Goal: Task Accomplishment & Management: Use online tool/utility

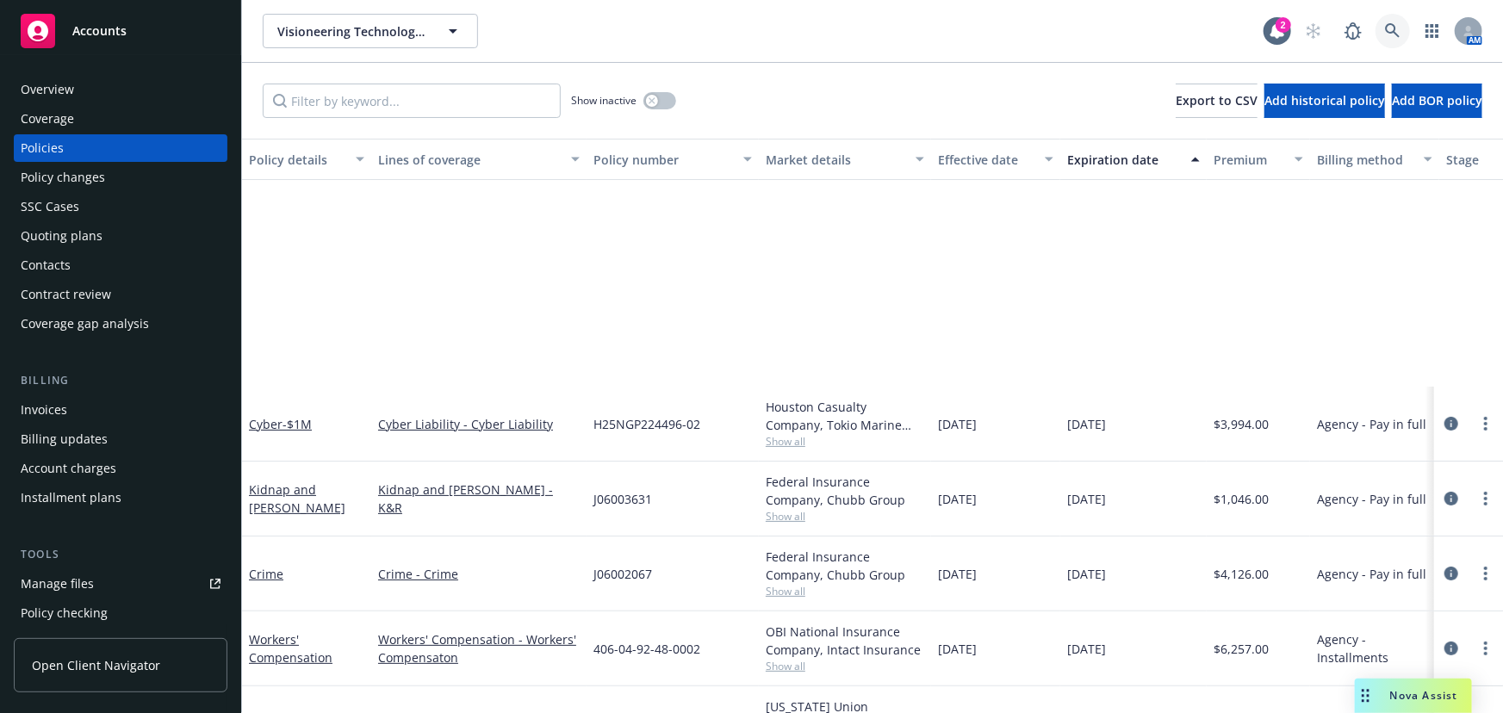
click at [1384, 29] on link at bounding box center [1393, 31] width 34 height 34
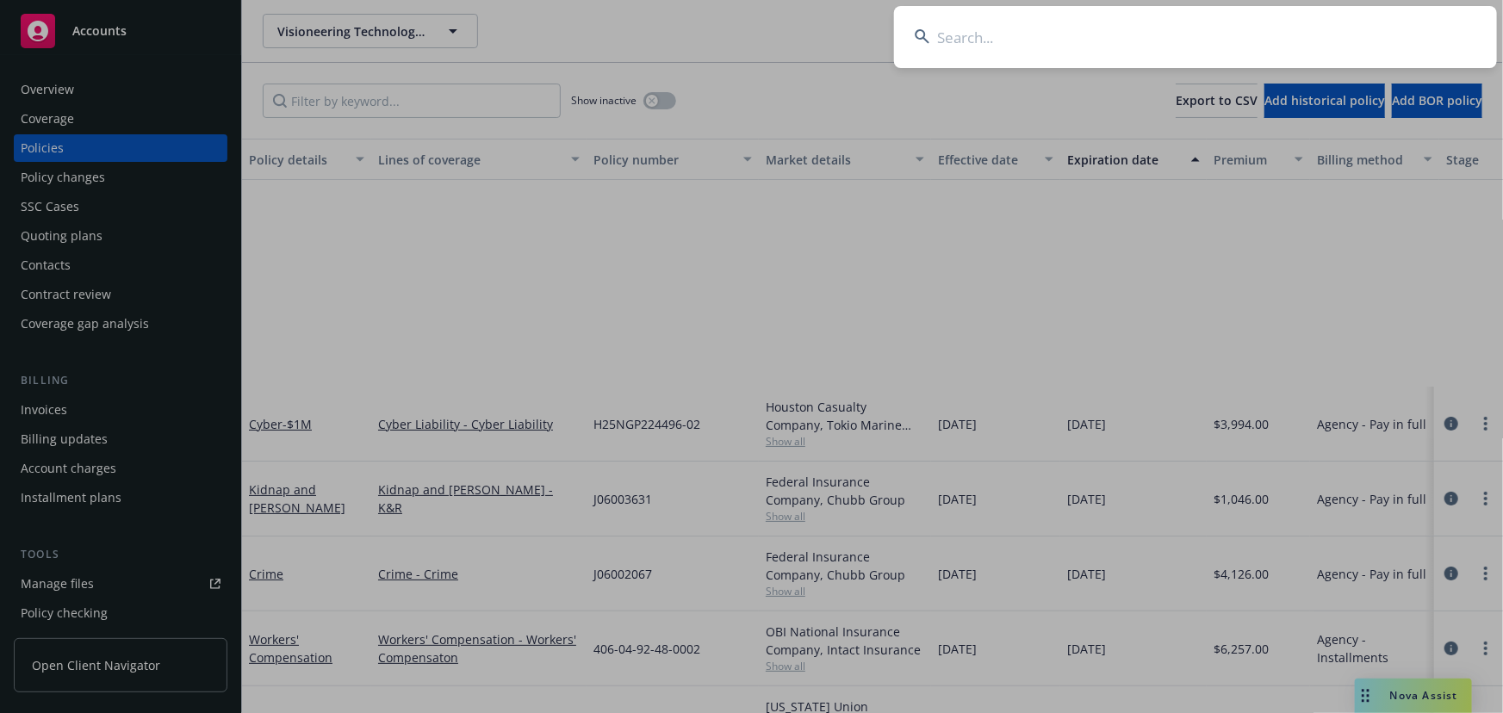
scroll to position [304, 0]
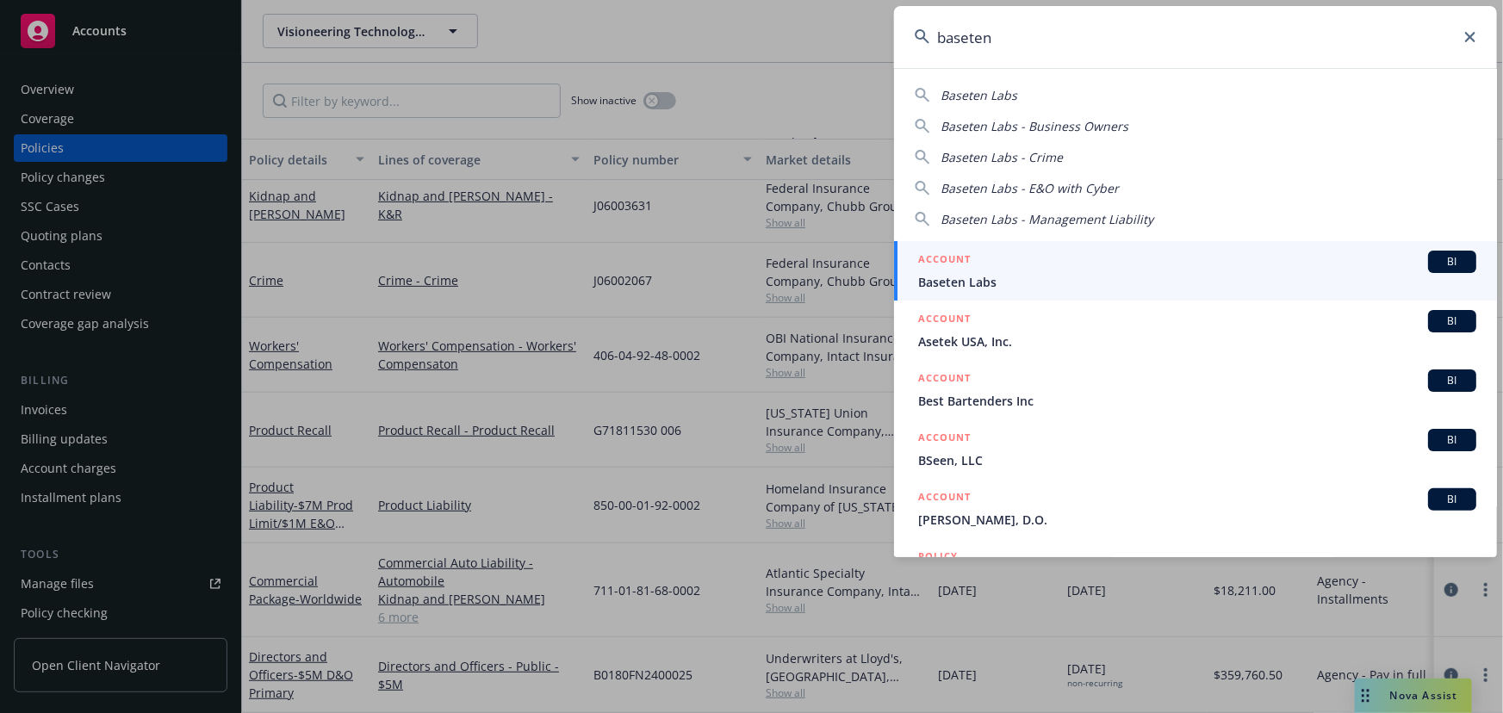
type input "baseten"
click at [1129, 274] on span "Baseten Labs" at bounding box center [1197, 282] width 558 height 18
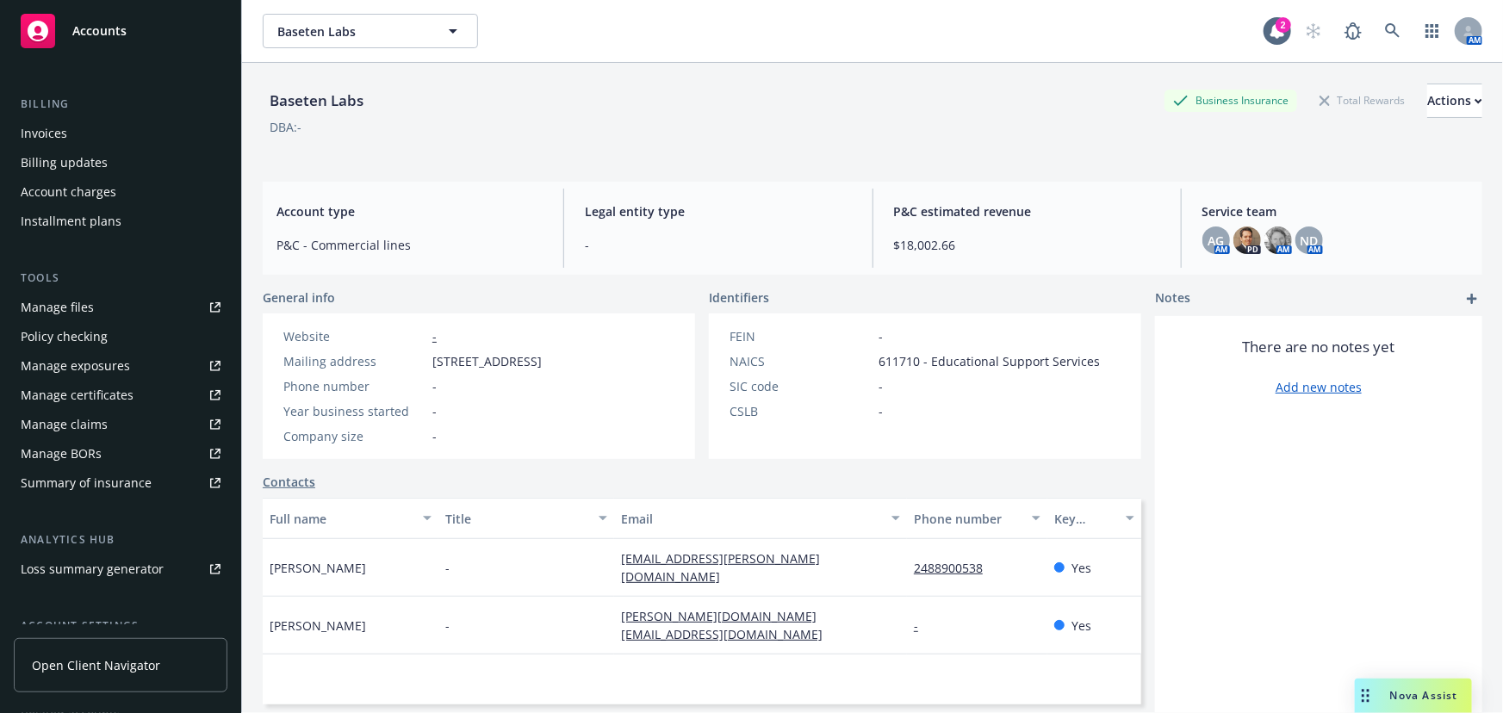
scroll to position [391, 0]
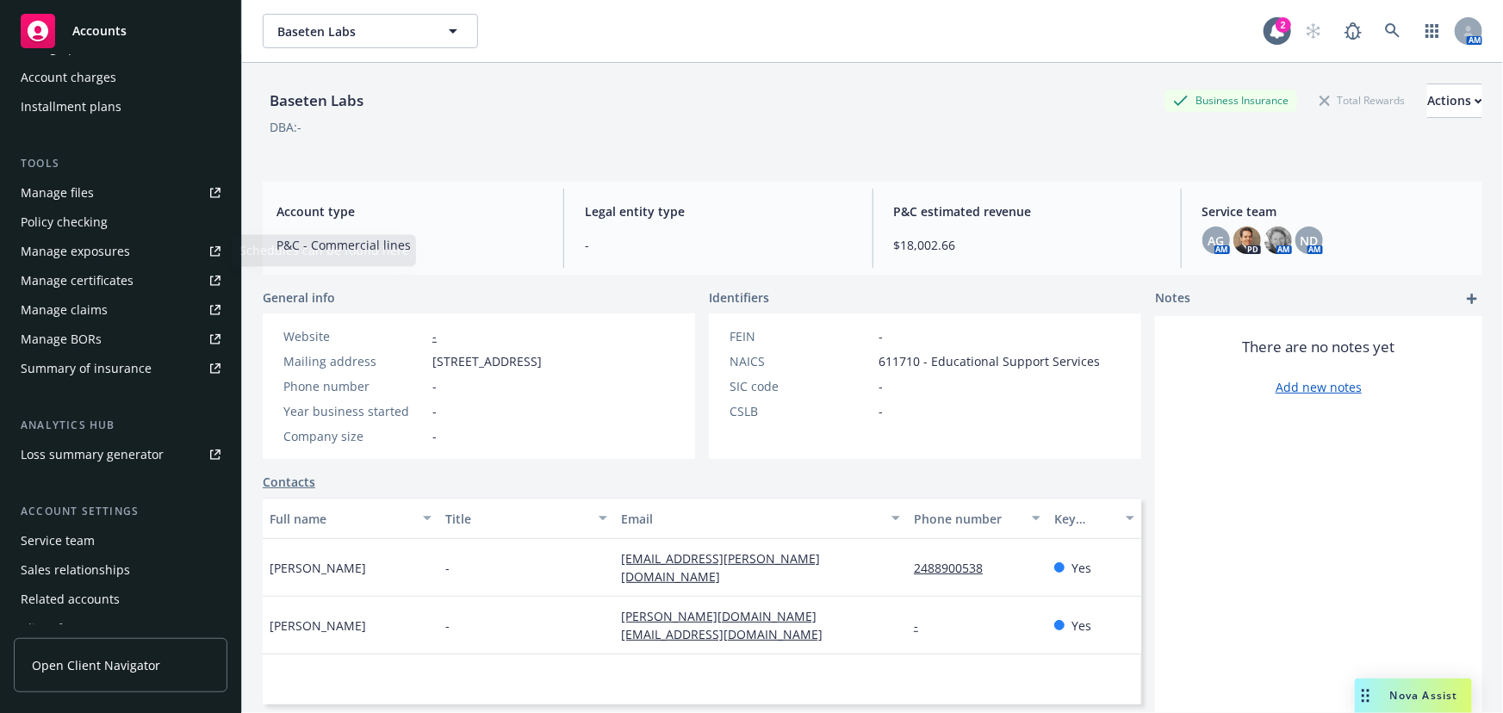
click at [115, 190] on link "Manage files" at bounding box center [121, 193] width 214 height 28
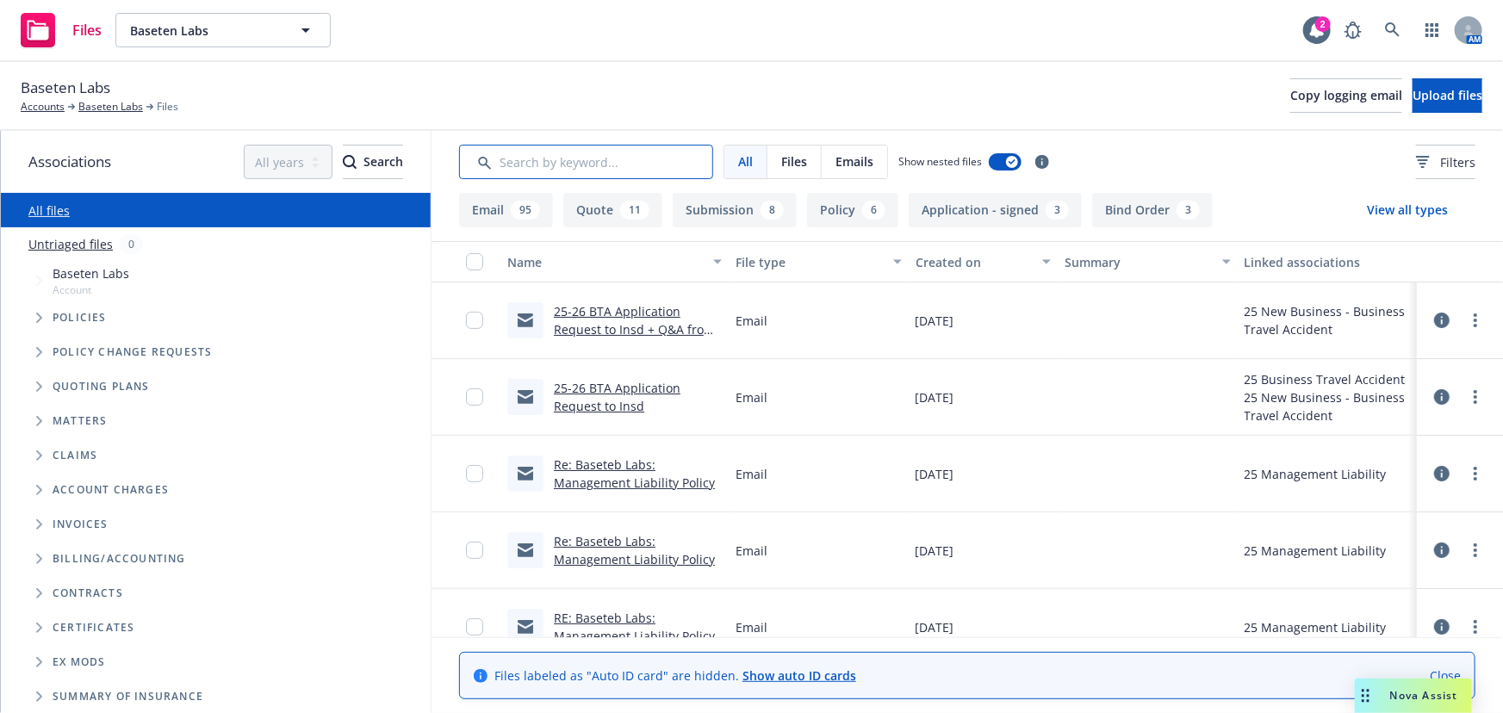
click at [574, 164] on input "Search by keyword..." at bounding box center [586, 162] width 254 height 34
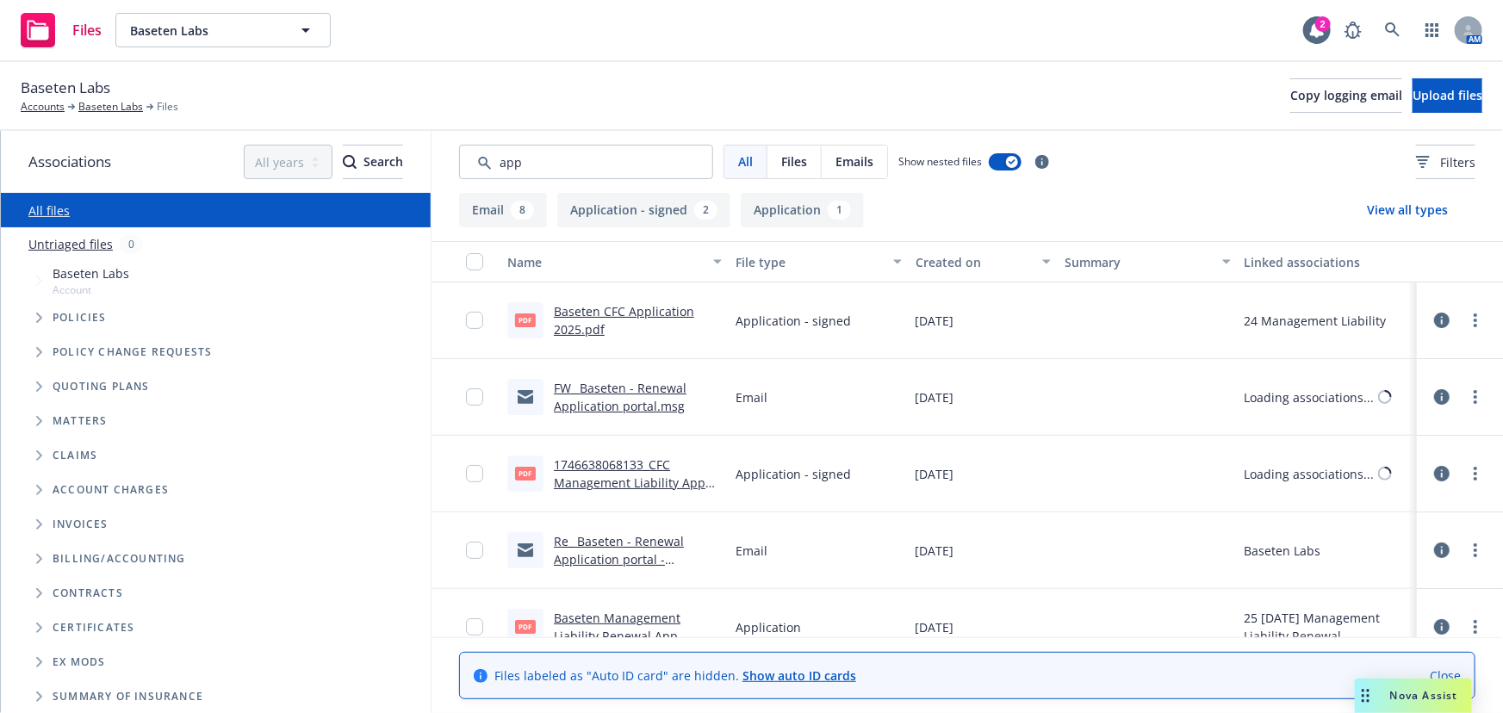
click at [644, 311] on link "Baseten CFC Application 2025.pdf" at bounding box center [624, 320] width 140 height 34
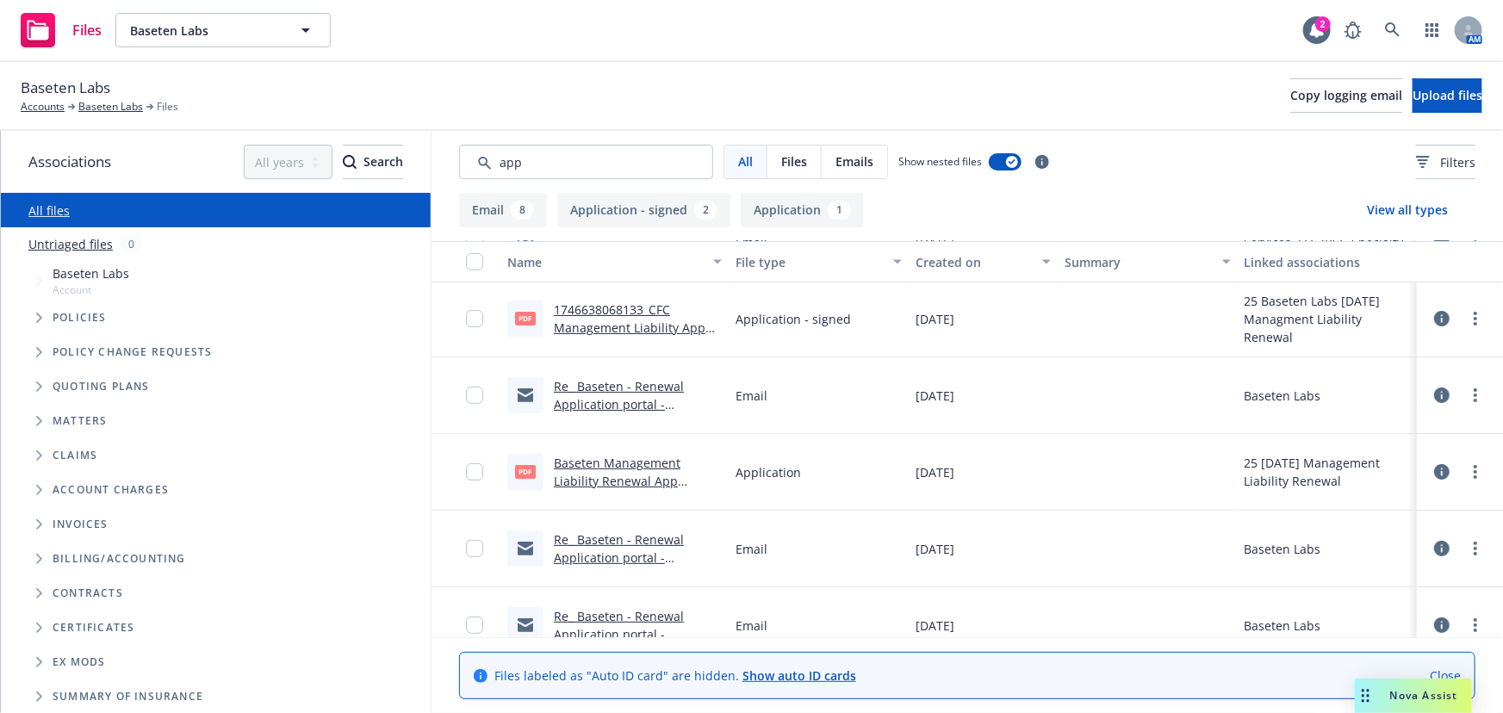
scroll to position [156, 0]
drag, startPoint x: 609, startPoint y: 161, endPoint x: 367, endPoint y: 148, distance: 242.4
click at [370, 144] on div "Associations All years 2027 2026 2025 2024 2023 2022 2021 2020 2019 2018 2017 2…" at bounding box center [752, 422] width 1502 height 582
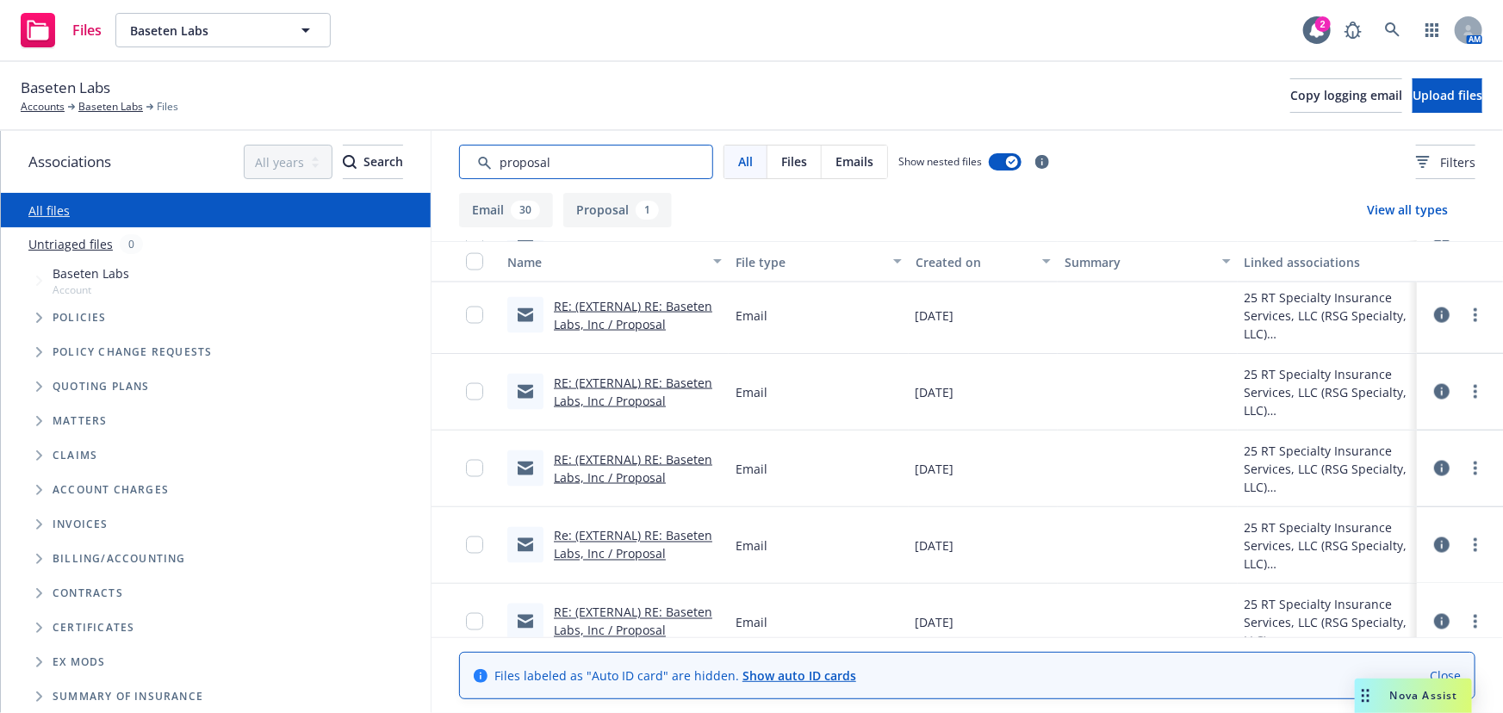
scroll to position [981, 0]
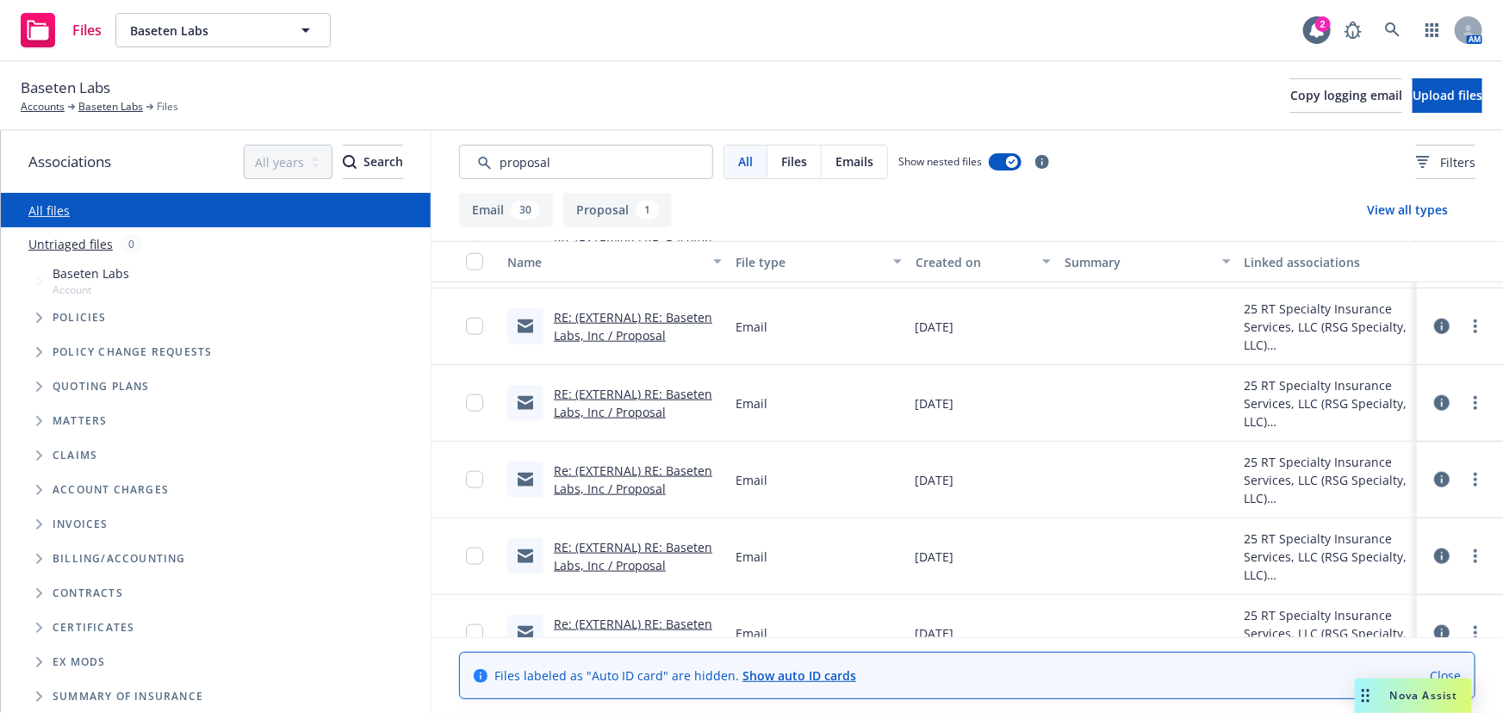
click at [617, 199] on button "Proposal 1" at bounding box center [617, 210] width 109 height 34
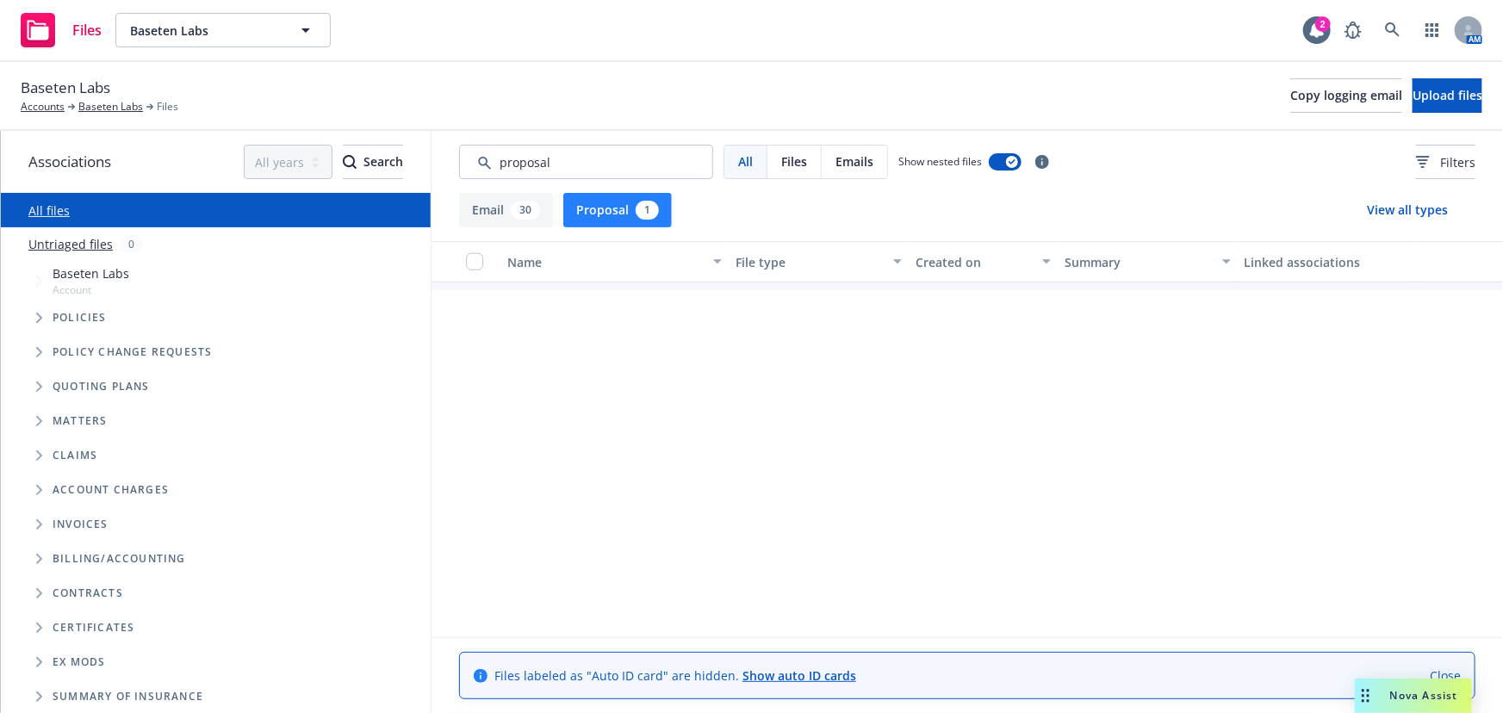
scroll to position [0, 0]
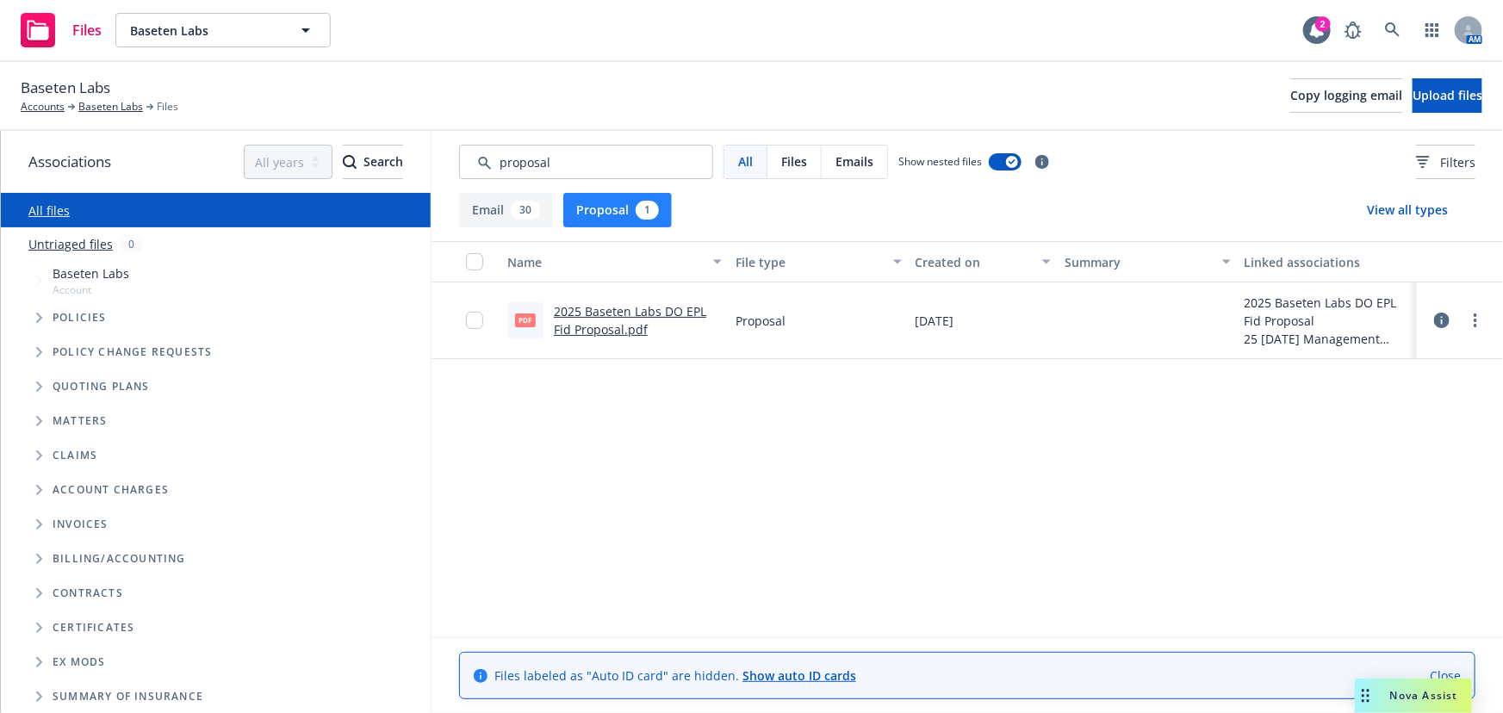
click at [628, 310] on link "2025 Baseten Labs DO EPL Fid Proposal.pdf" at bounding box center [630, 320] width 152 height 34
drag, startPoint x: 467, startPoint y: 146, endPoint x: 233, endPoint y: 112, distance: 236.8
click at [233, 112] on div "Baseten Labs Accounts Baseten Labs Files Copy logging email Upload files Associ…" at bounding box center [751, 387] width 1503 height 651
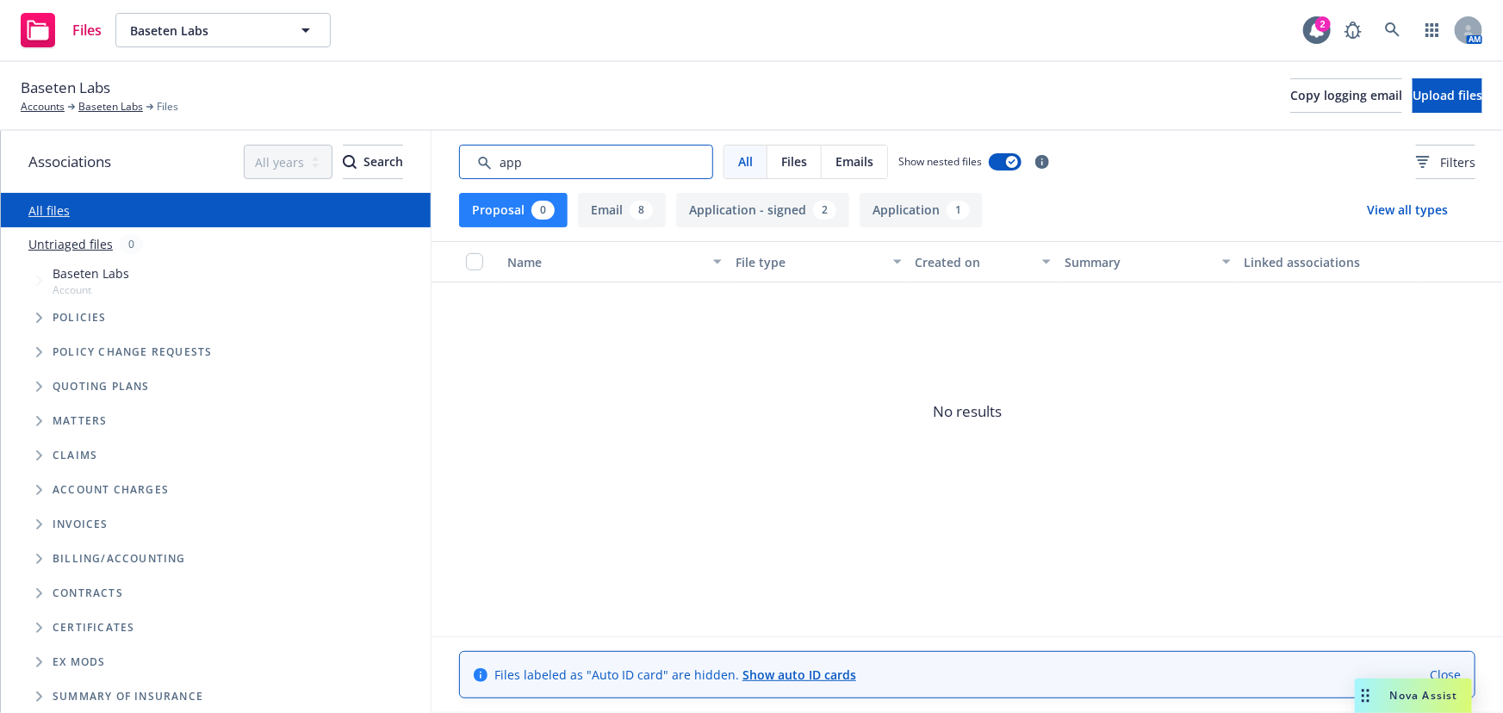
type input "app"
click at [890, 215] on button "Application 1" at bounding box center [921, 210] width 123 height 34
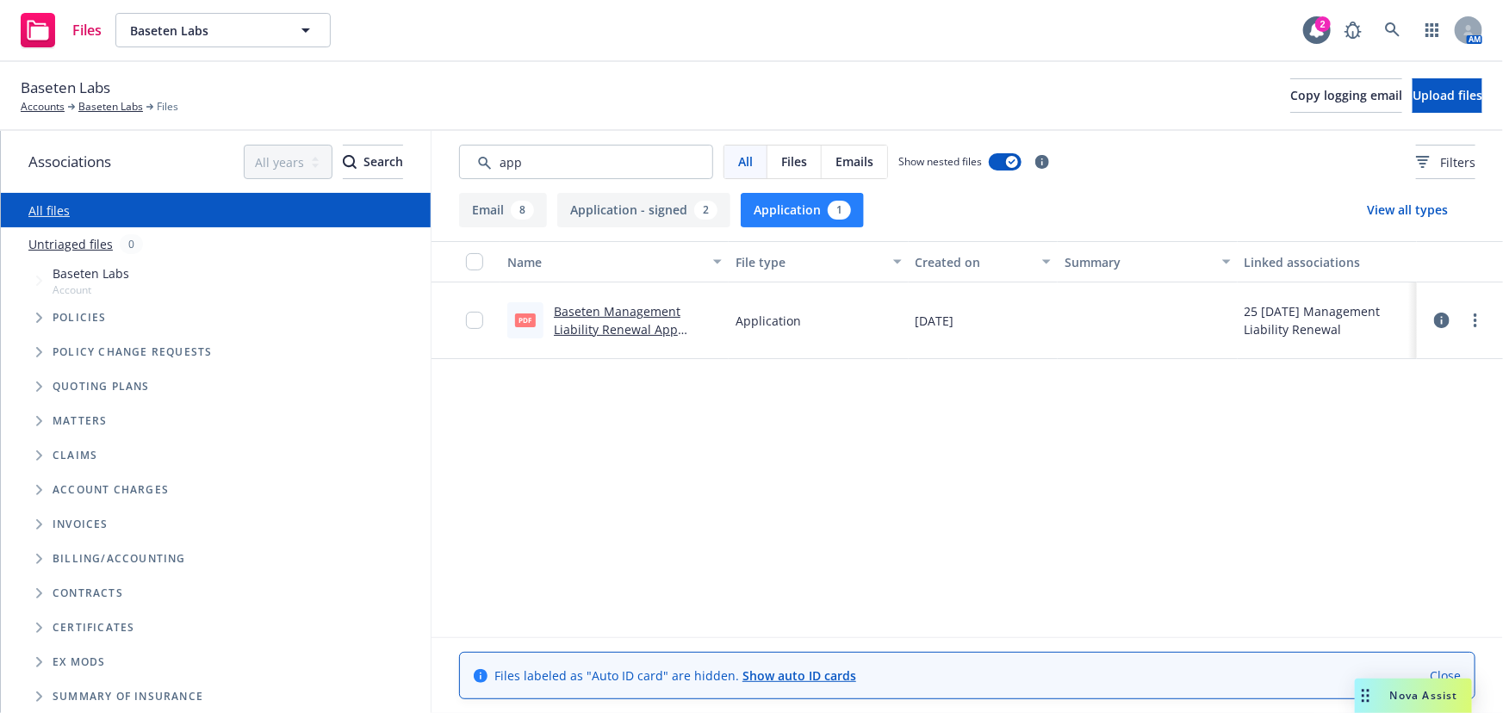
click at [651, 307] on link "Baseten Management Liability Renewal App 2025.pdf" at bounding box center [617, 329] width 127 height 53
click at [132, 112] on link "Baseten Labs" at bounding box center [110, 107] width 65 height 16
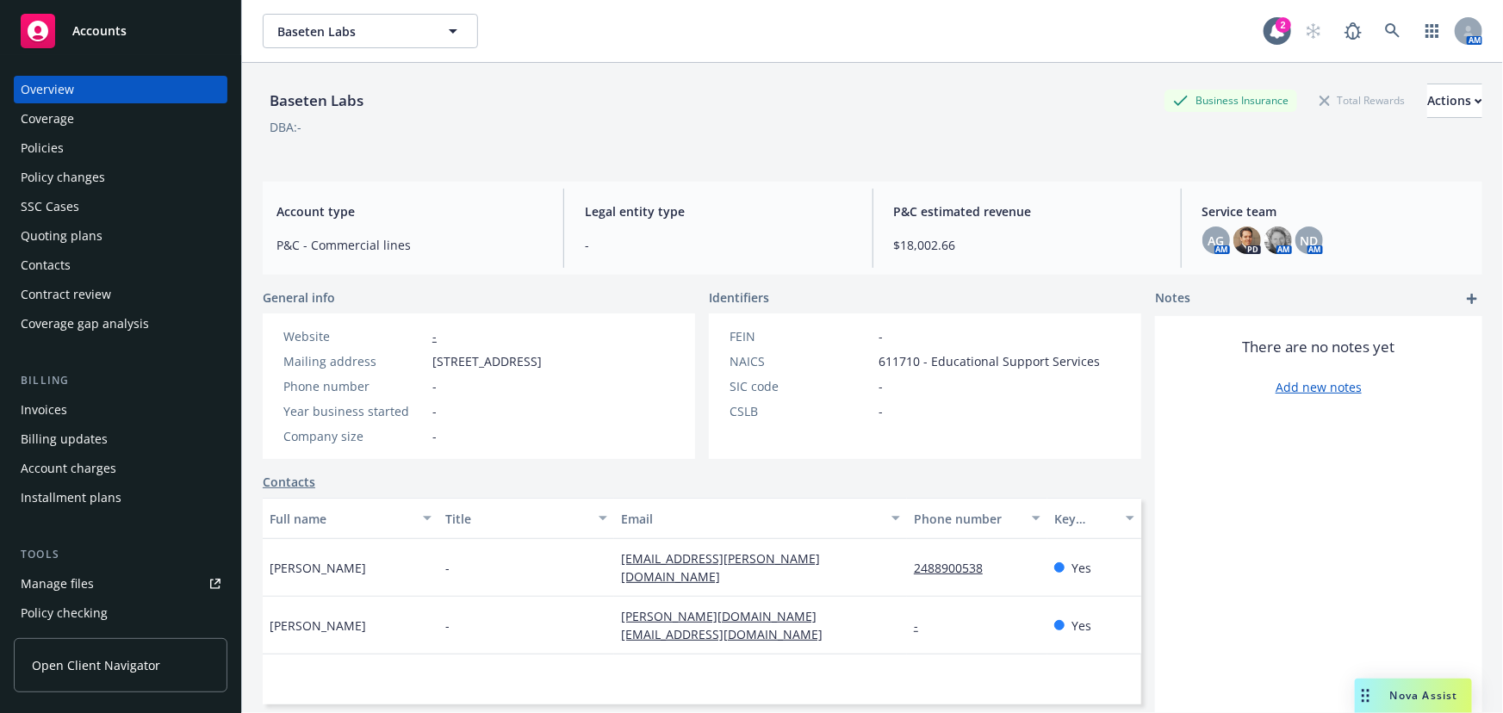
click at [77, 146] on div "Policies" at bounding box center [121, 148] width 200 height 28
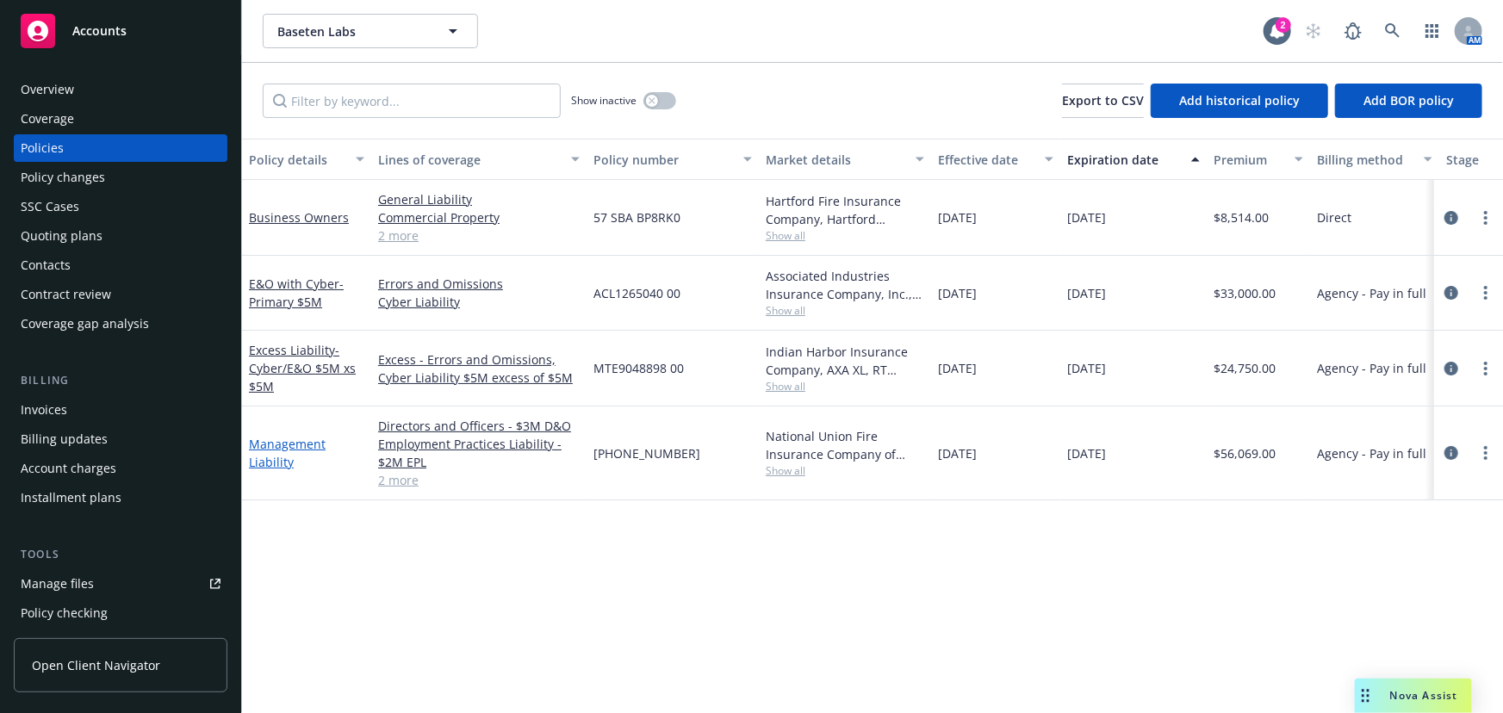
click at [316, 442] on link "Management Liability" at bounding box center [287, 453] width 77 height 34
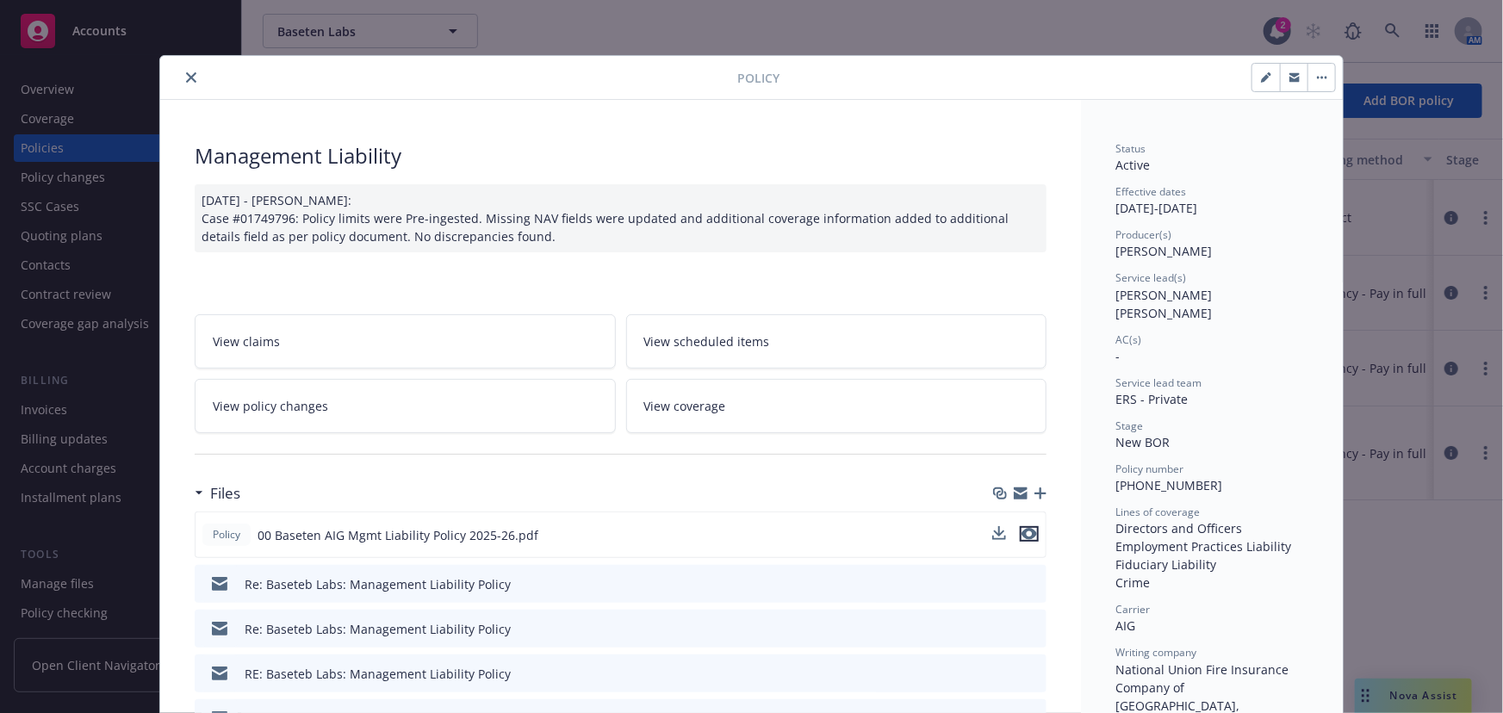
click at [1029, 535] on icon "preview file" at bounding box center [1030, 534] width 16 height 12
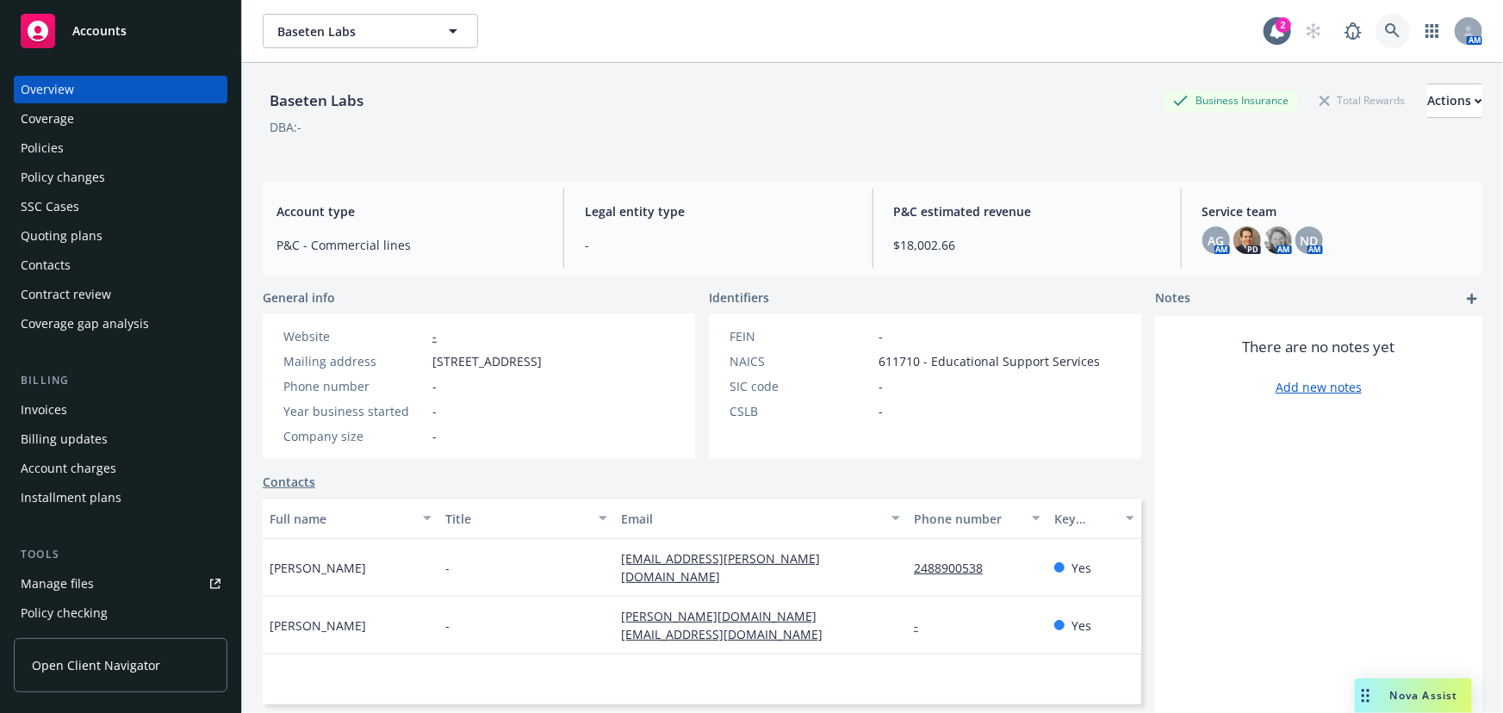
drag, startPoint x: 0, startPoint y: 0, endPoint x: 1376, endPoint y: 34, distance: 1376.2
click at [1385, 34] on icon at bounding box center [1393, 31] width 16 height 16
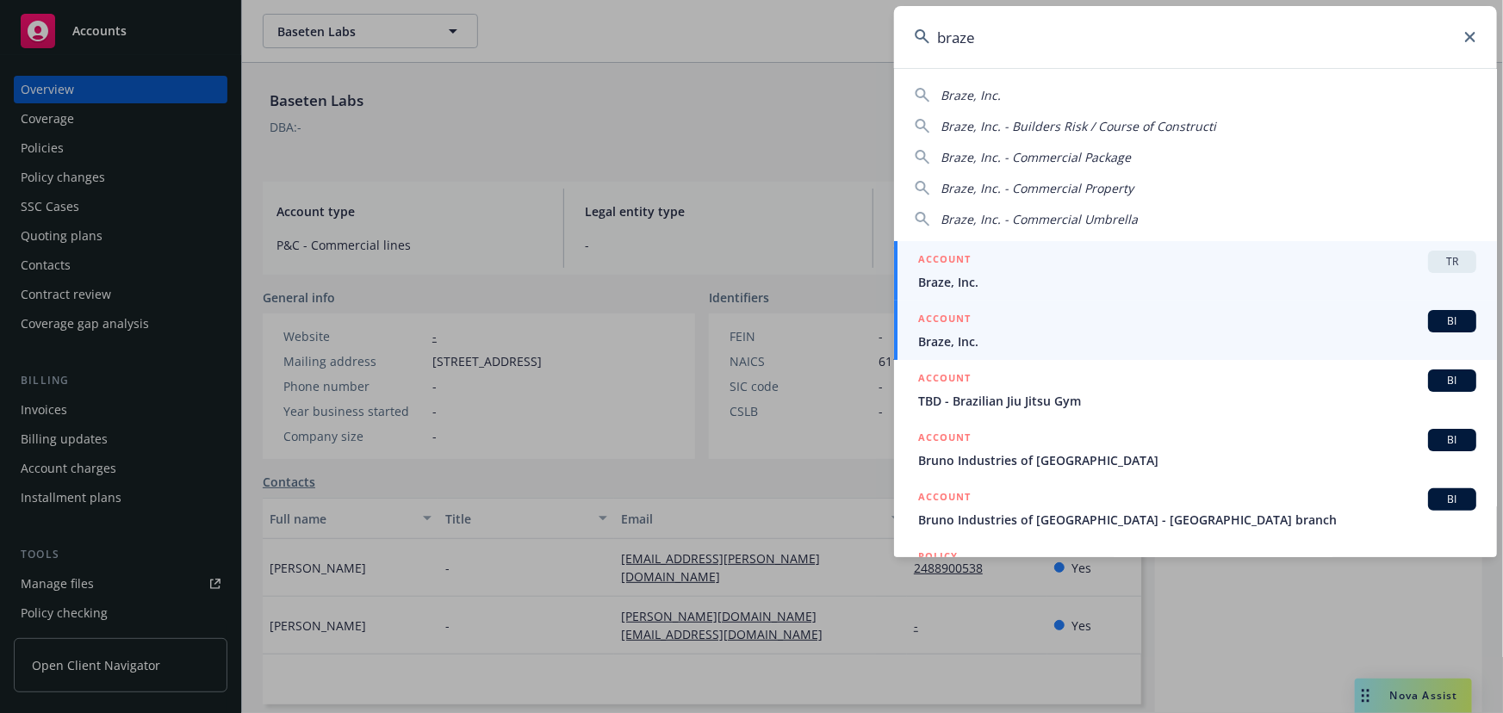
type input "braze"
click at [1040, 327] on div "ACCOUNT BI" at bounding box center [1197, 321] width 558 height 22
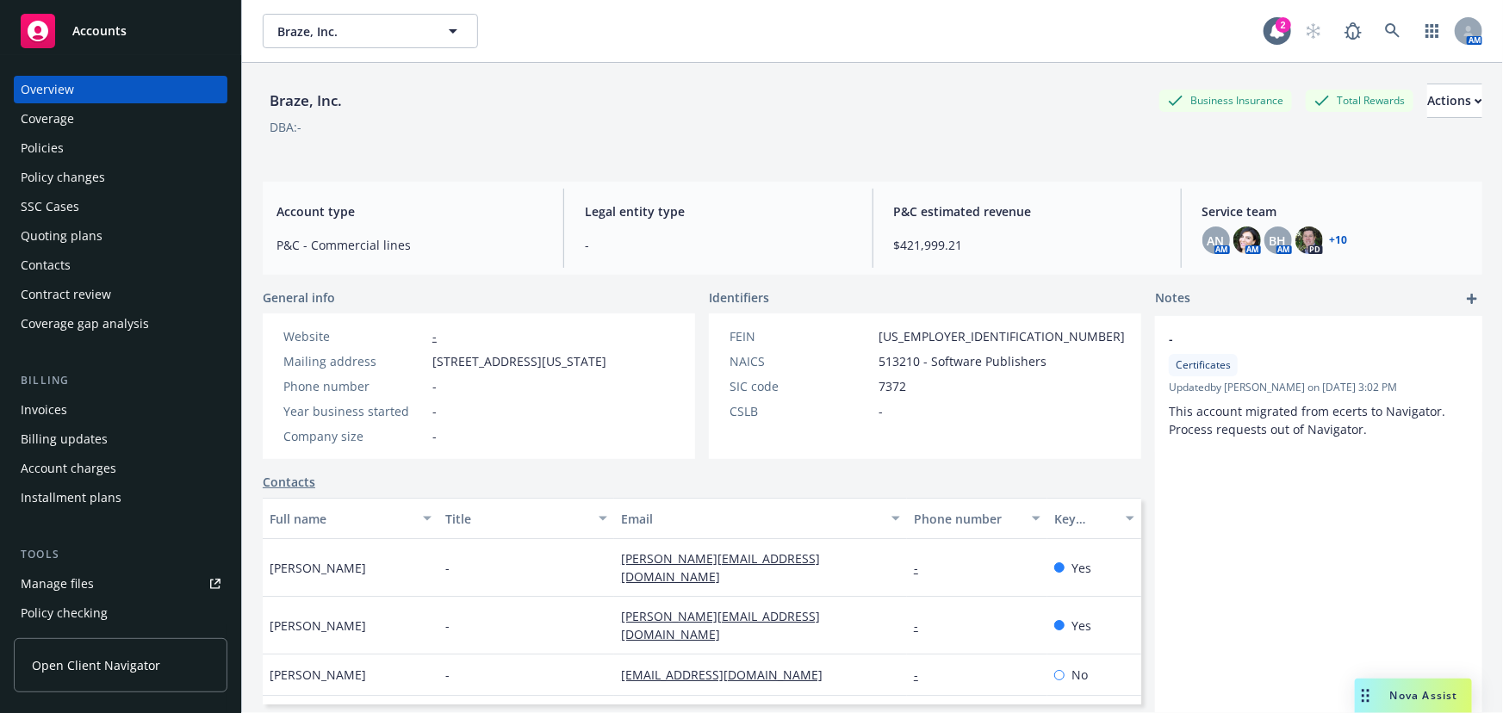
click at [77, 240] on div "Quoting plans" at bounding box center [62, 236] width 82 height 28
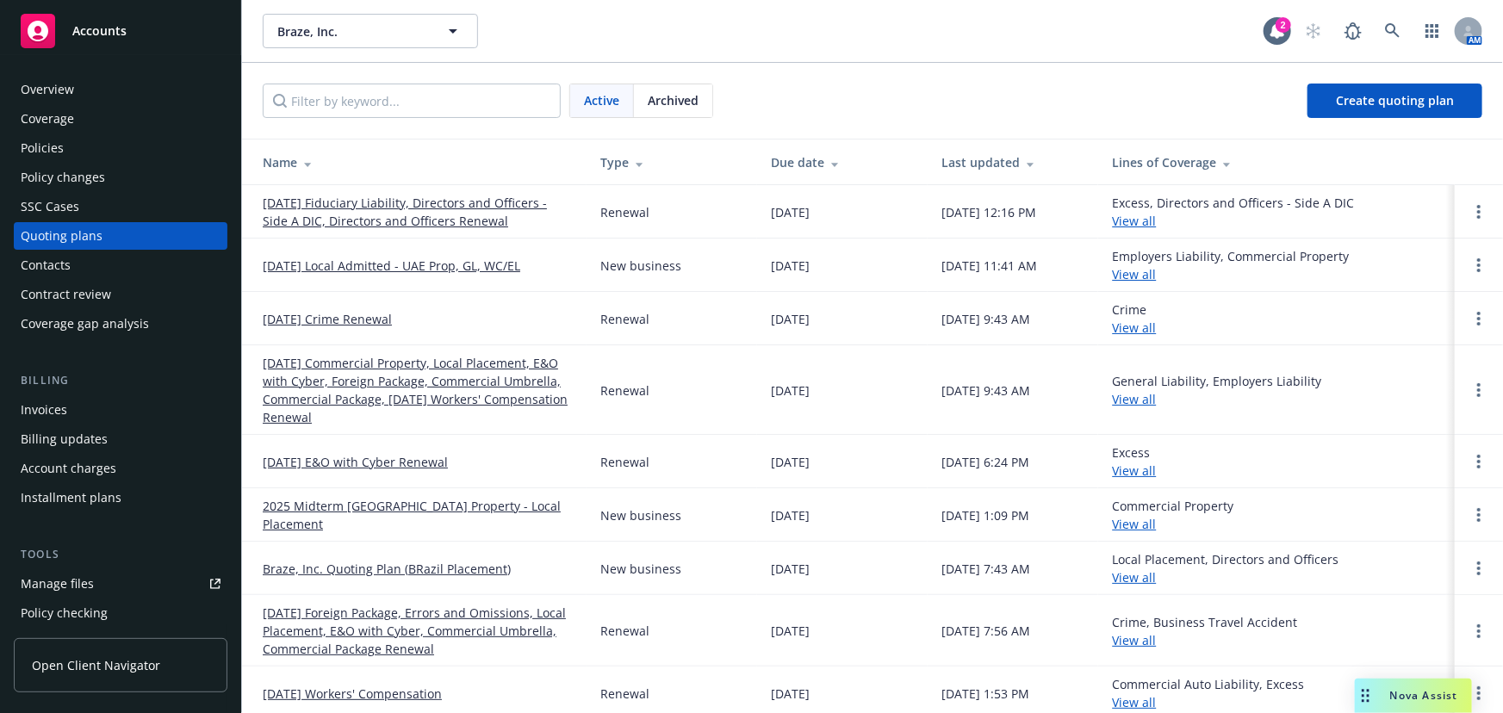
click at [428, 201] on link "[DATE] Fiduciary Liability, Directors and Officers - Side A DIC, Directors and …" at bounding box center [418, 212] width 310 height 36
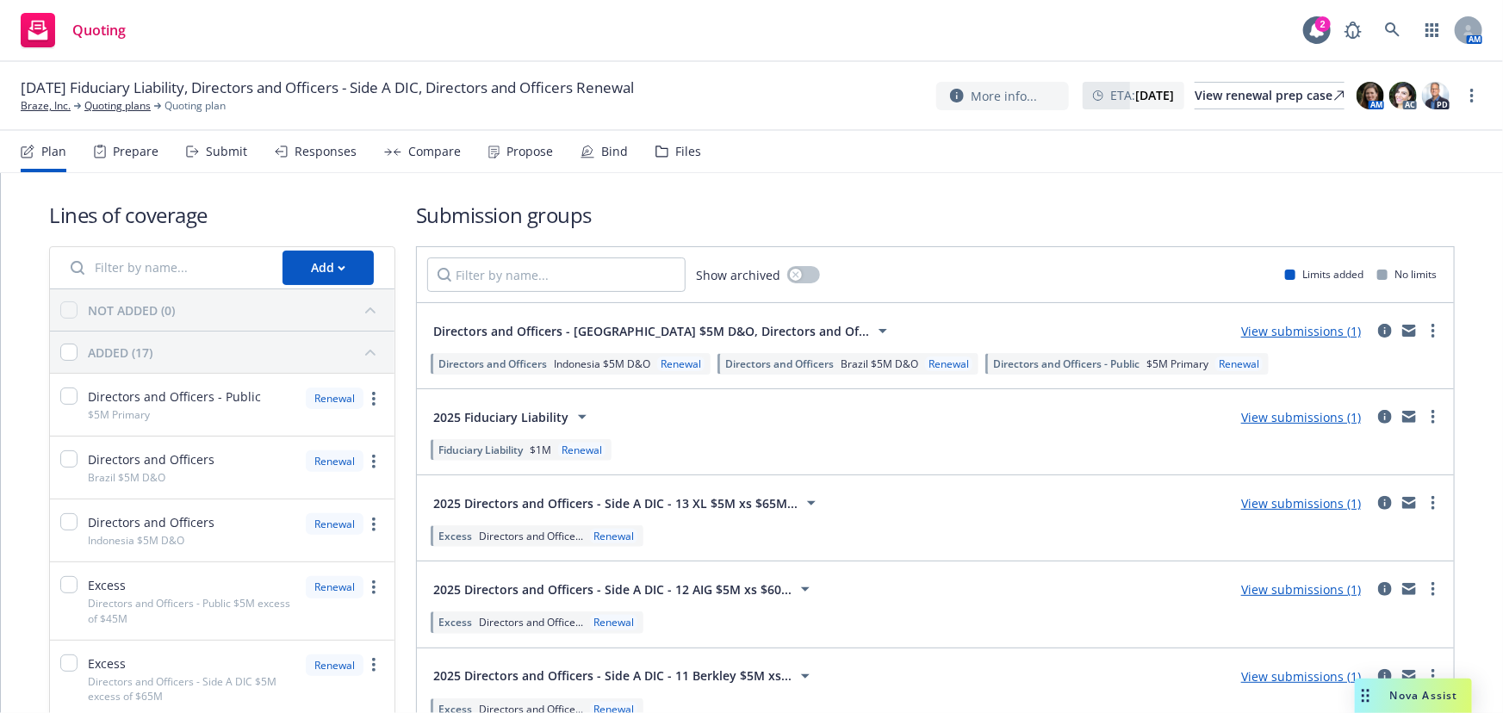
click at [225, 157] on div "Submit" at bounding box center [226, 152] width 41 height 14
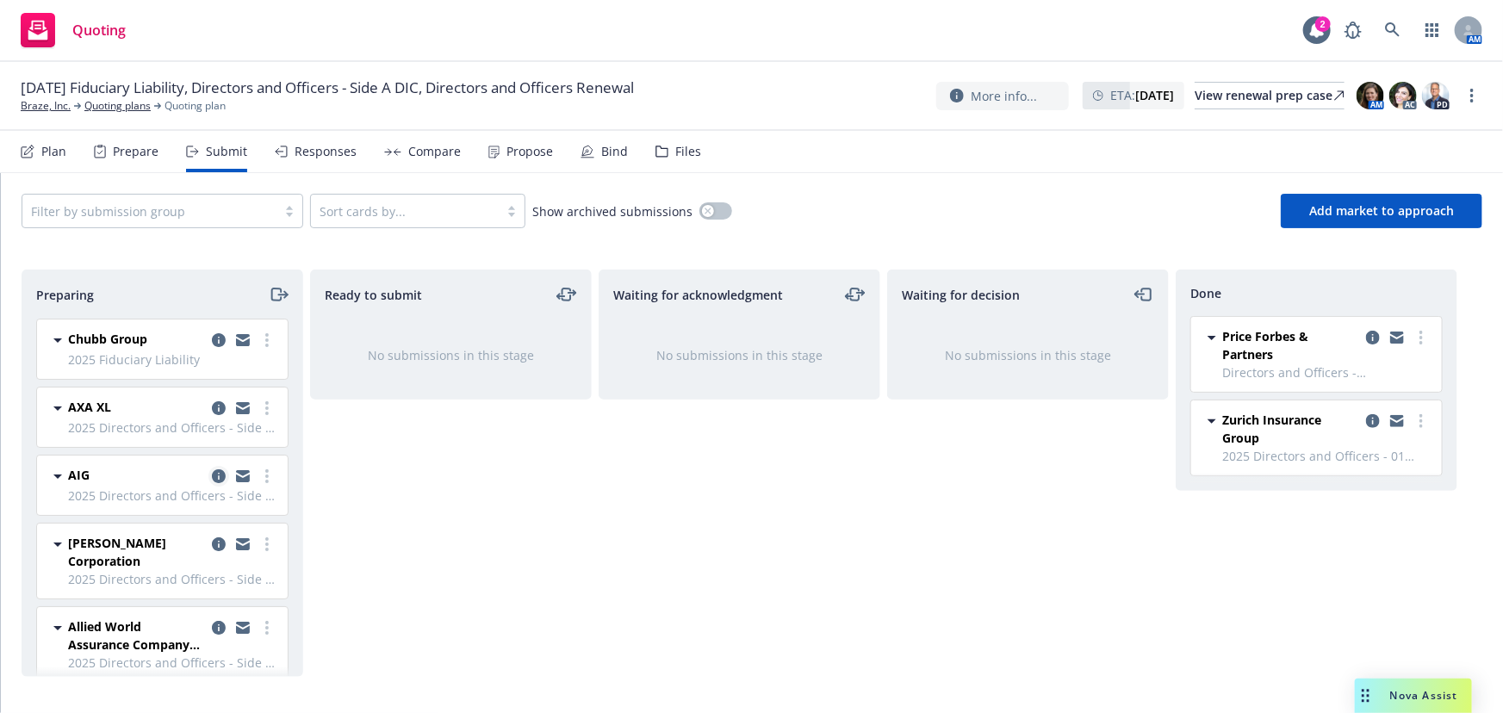
click at [212, 480] on icon "copy logging email" at bounding box center [219, 476] width 14 height 14
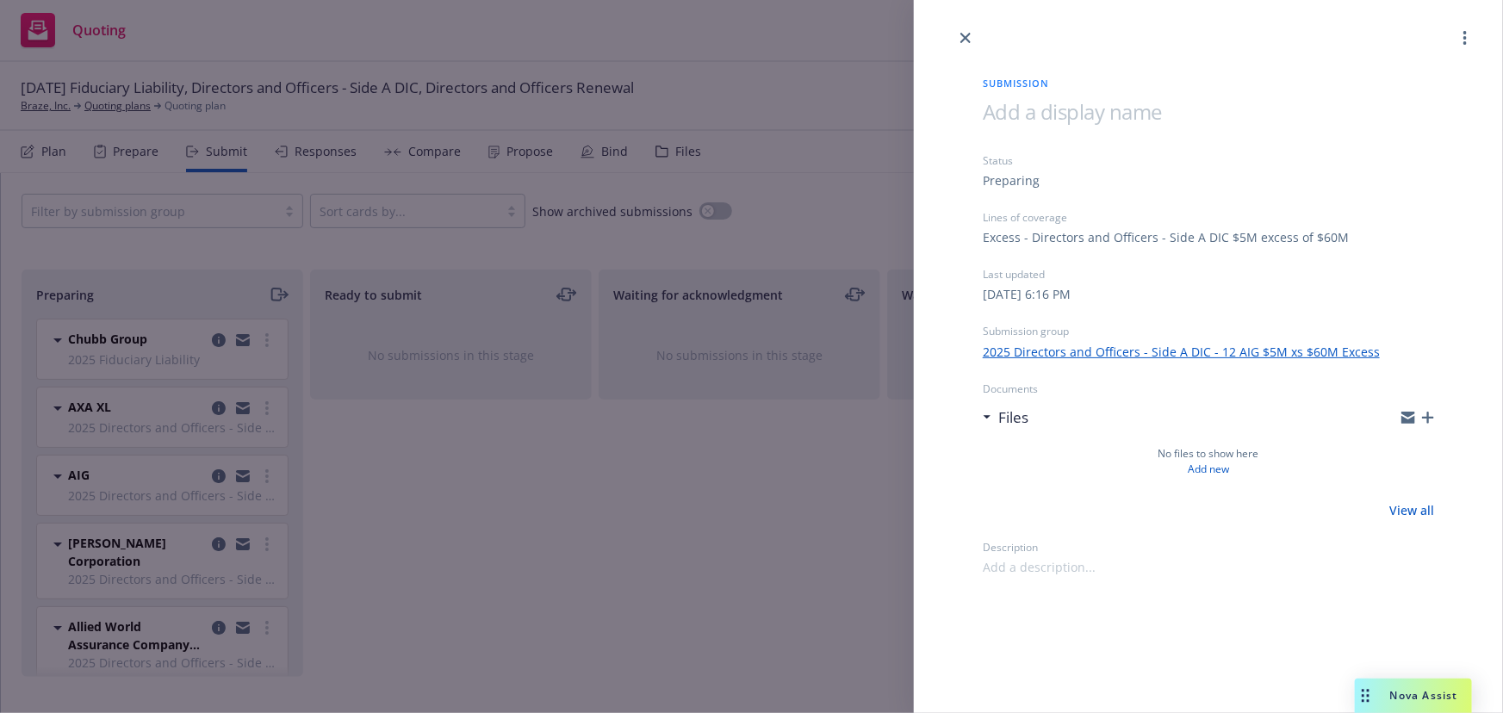
click at [574, 513] on div "Submission Status Preparing Lines of coverage Excess - Directors and Officers -…" at bounding box center [751, 356] width 1503 height 713
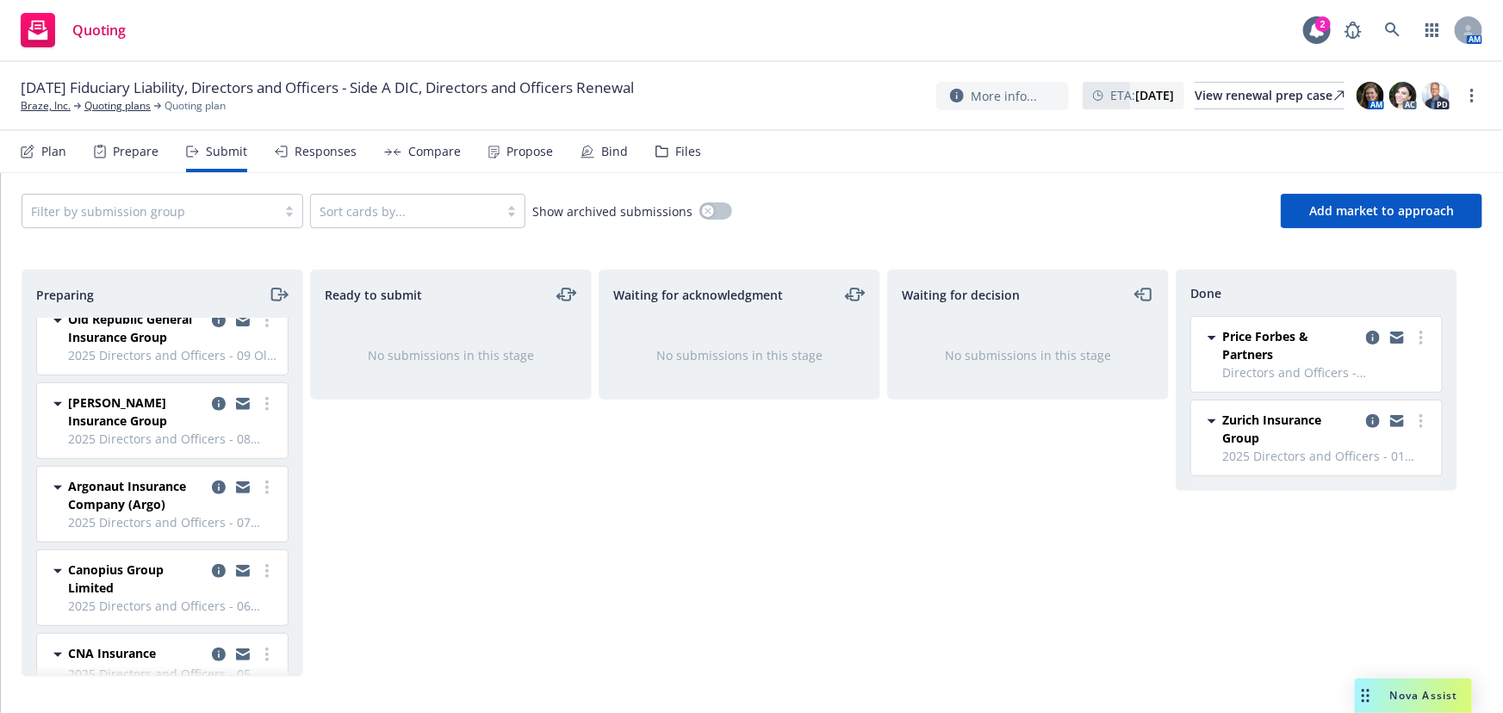
scroll to position [624, 0]
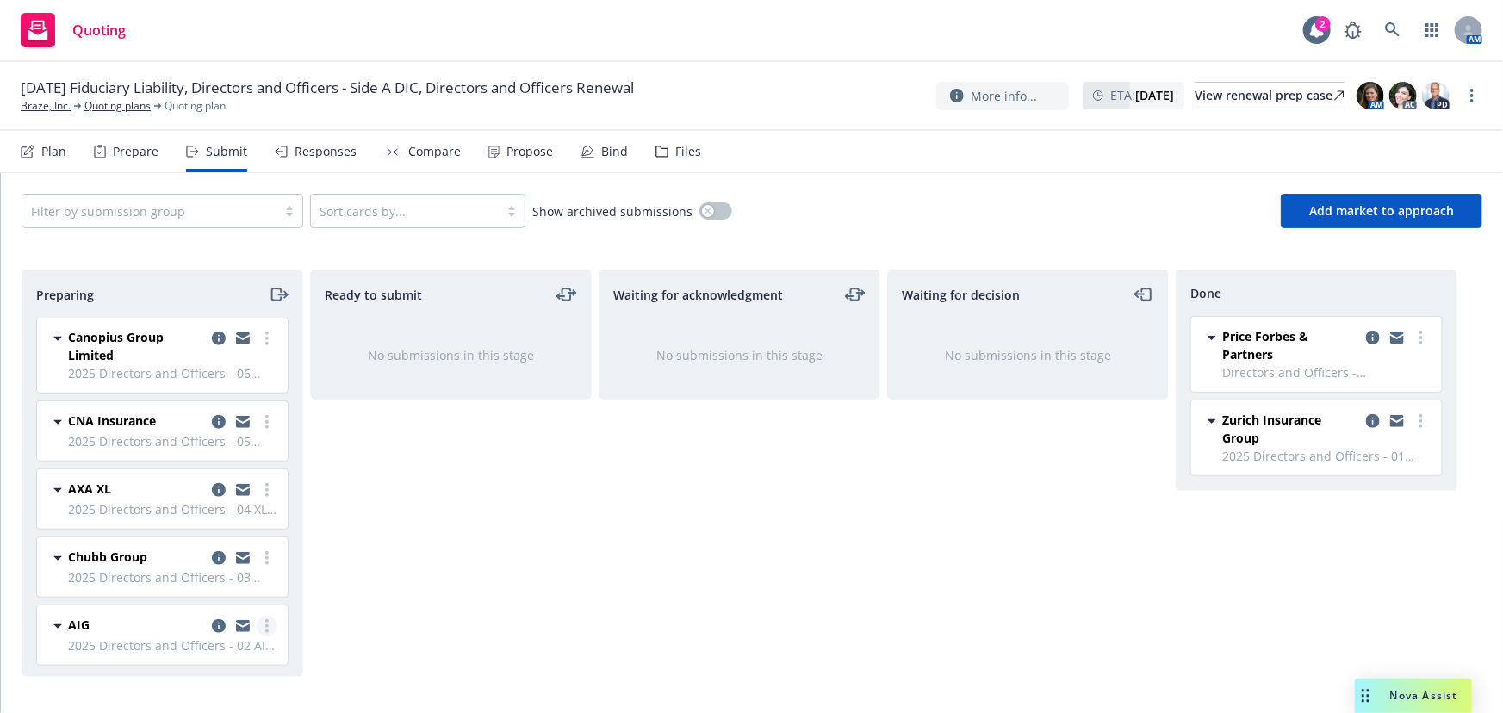
click at [258, 626] on link "more" at bounding box center [267, 626] width 21 height 21
click at [215, 490] on span "Add accepted decision" at bounding box center [179, 484] width 172 height 16
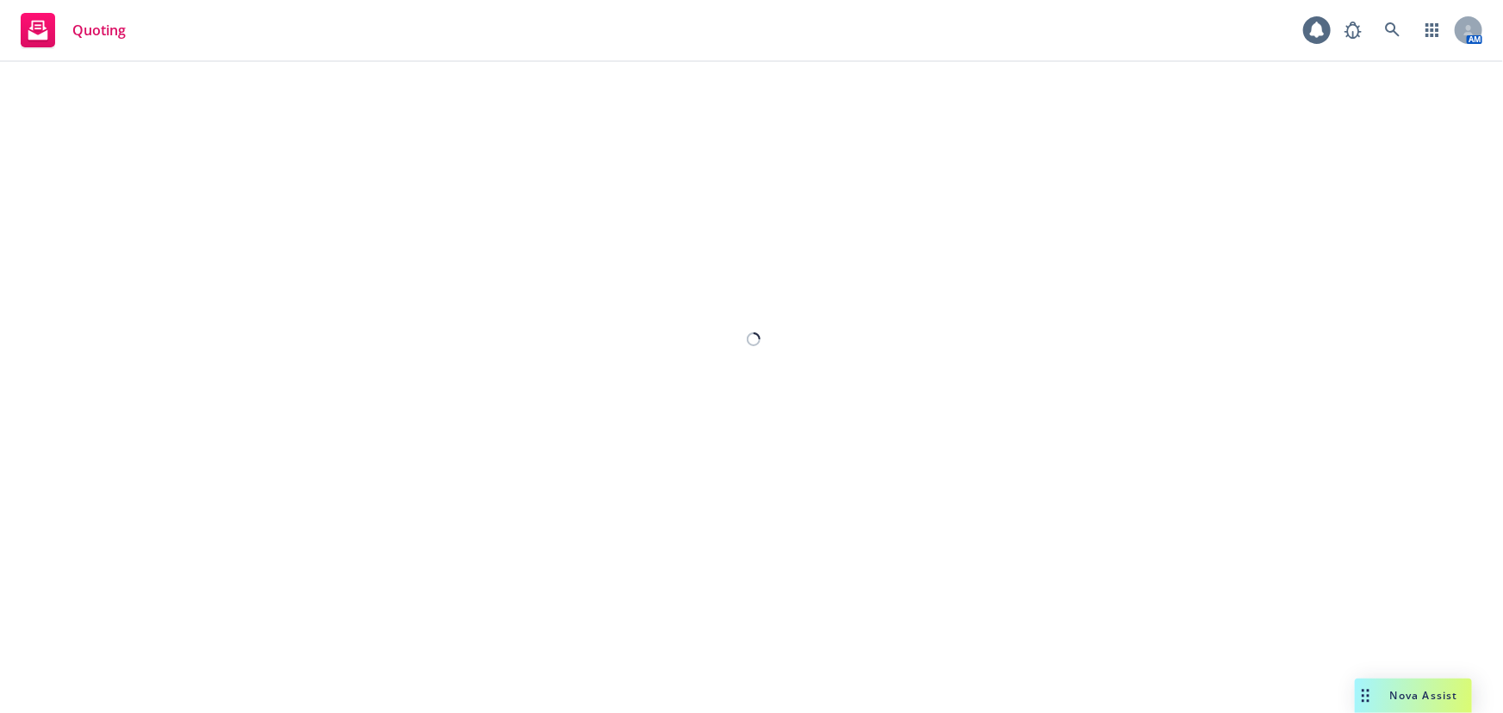
select select "12"
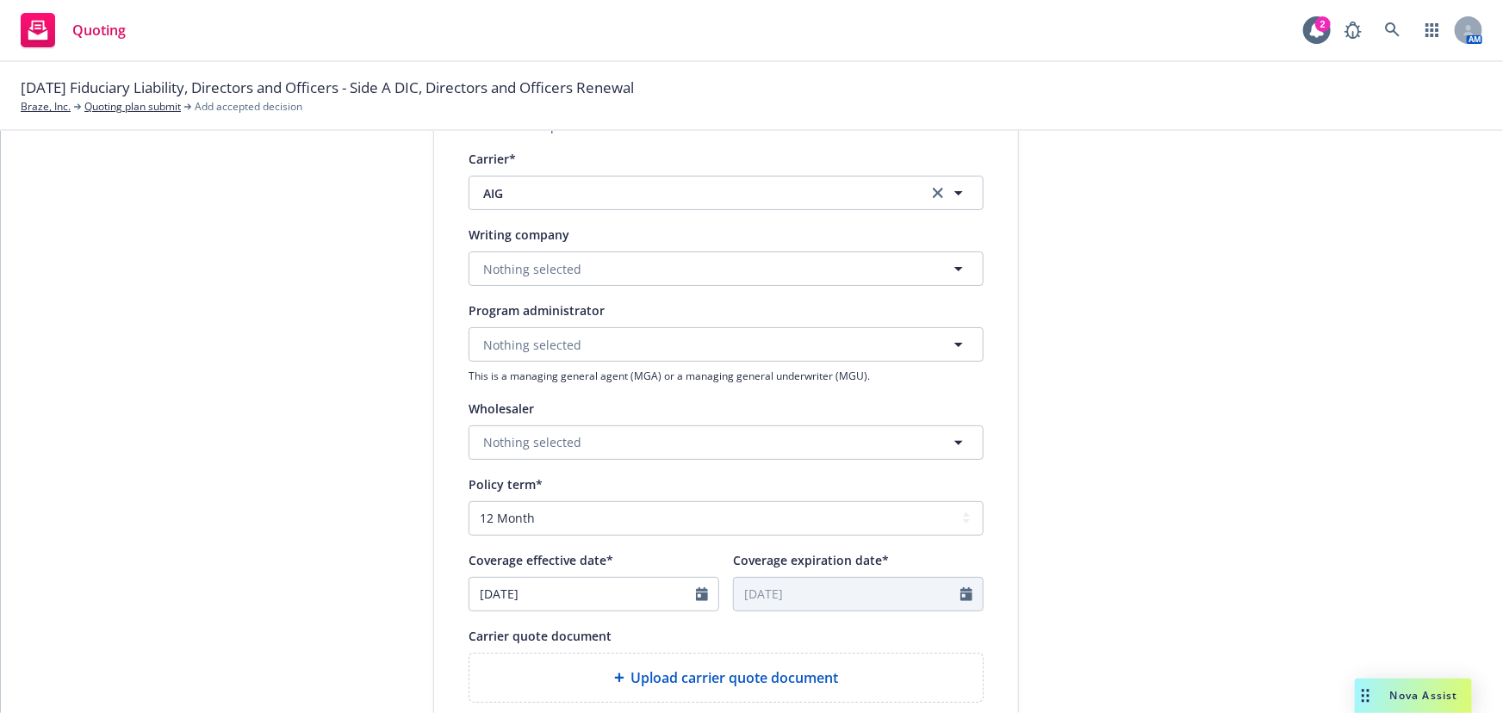
scroll to position [313, 0]
click at [597, 255] on button "Nothing selected" at bounding box center [726, 267] width 515 height 34
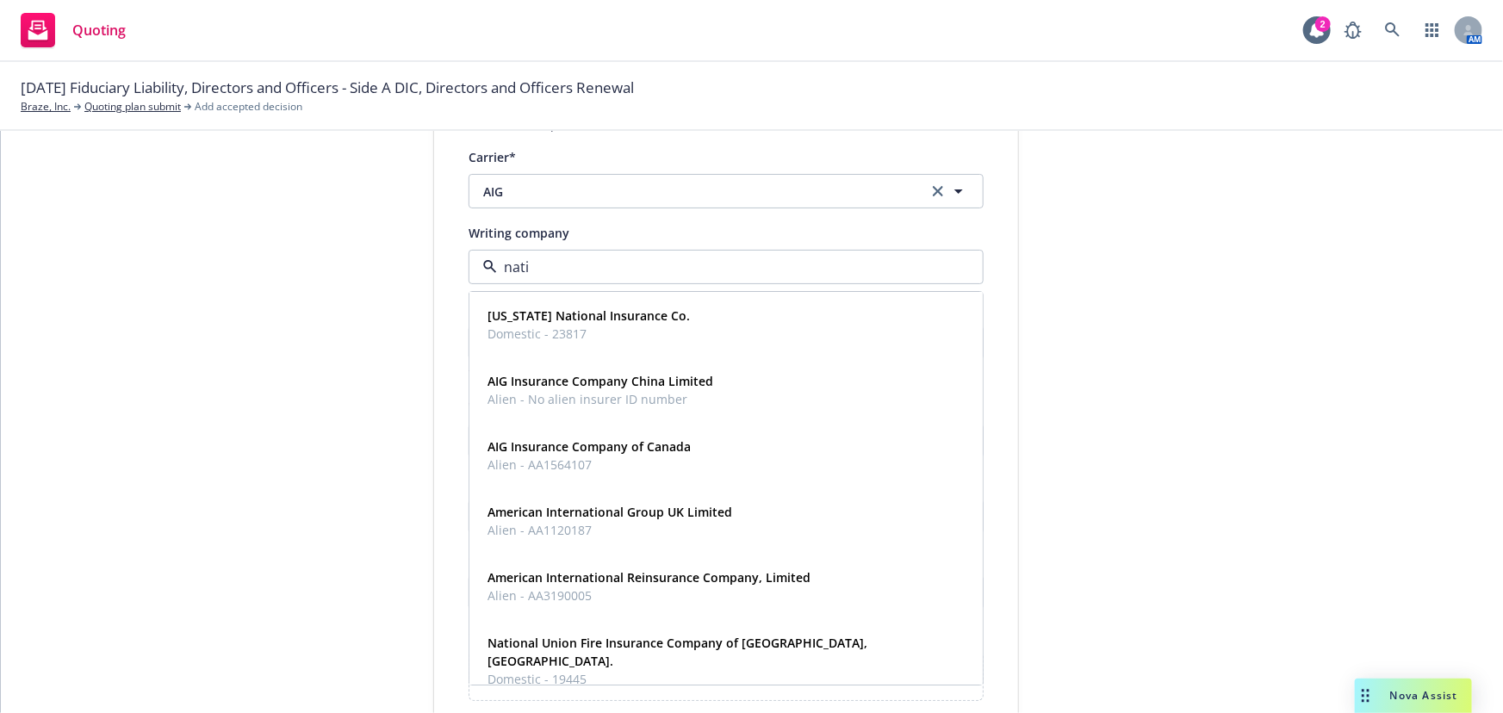
type input "natio"
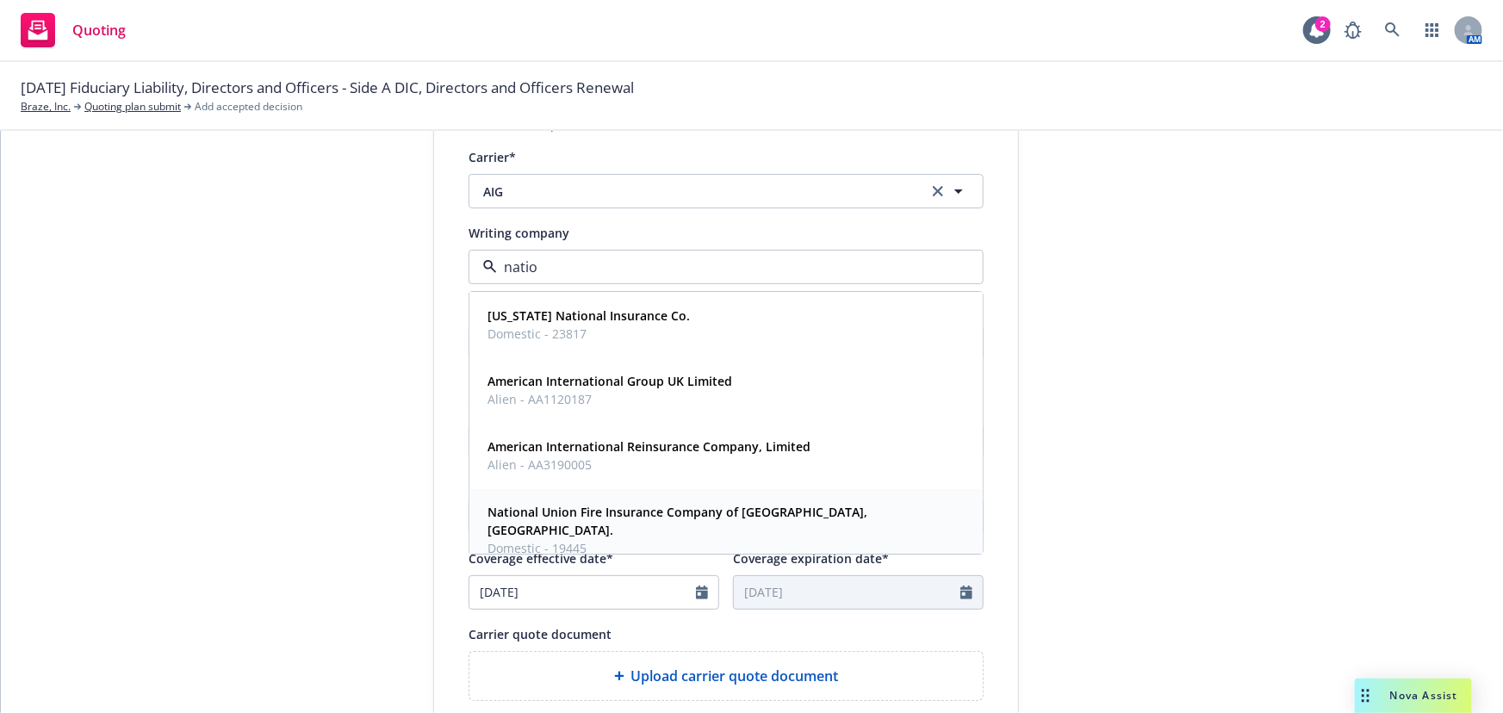
click at [612, 540] on span "Domestic - 19445" at bounding box center [725, 549] width 474 height 18
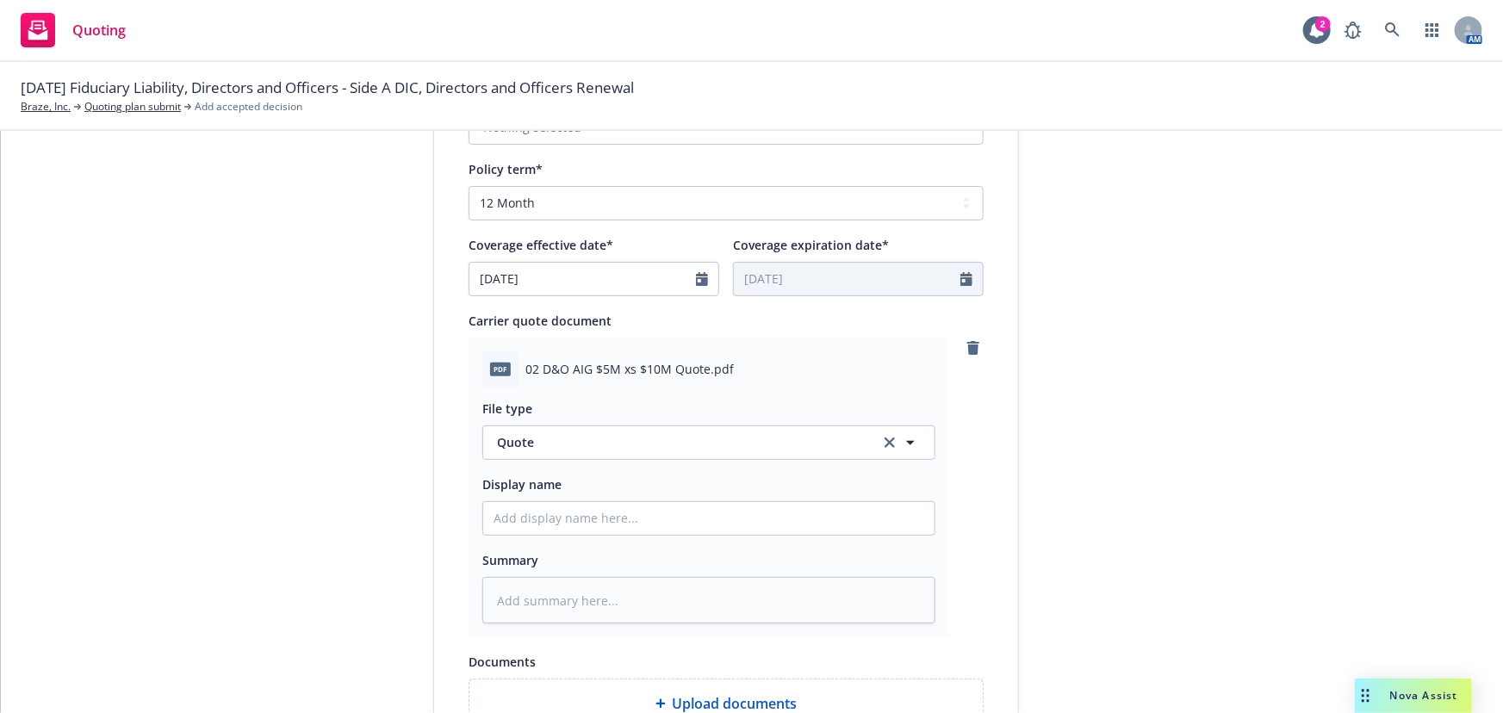
scroll to position [891, 0]
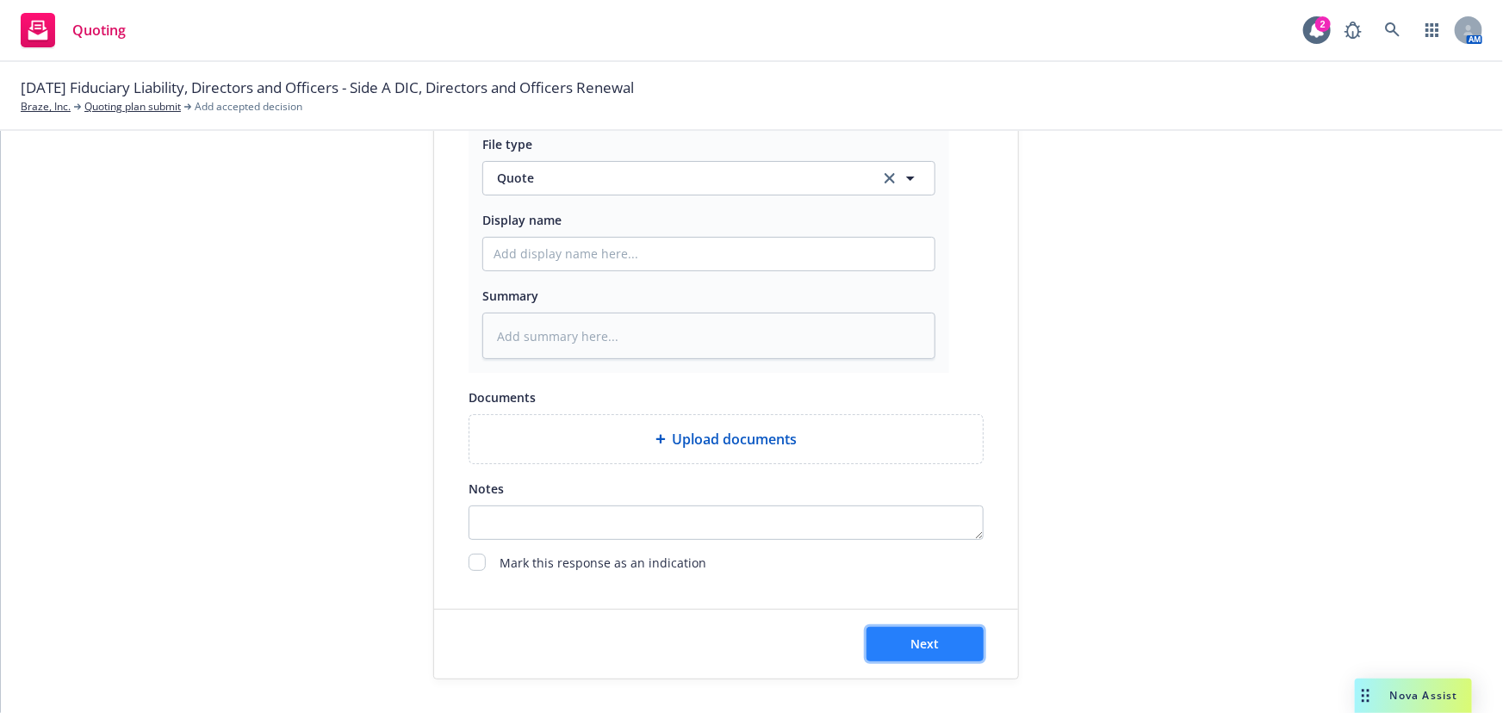
click at [946, 639] on button "Next" at bounding box center [925, 644] width 117 height 34
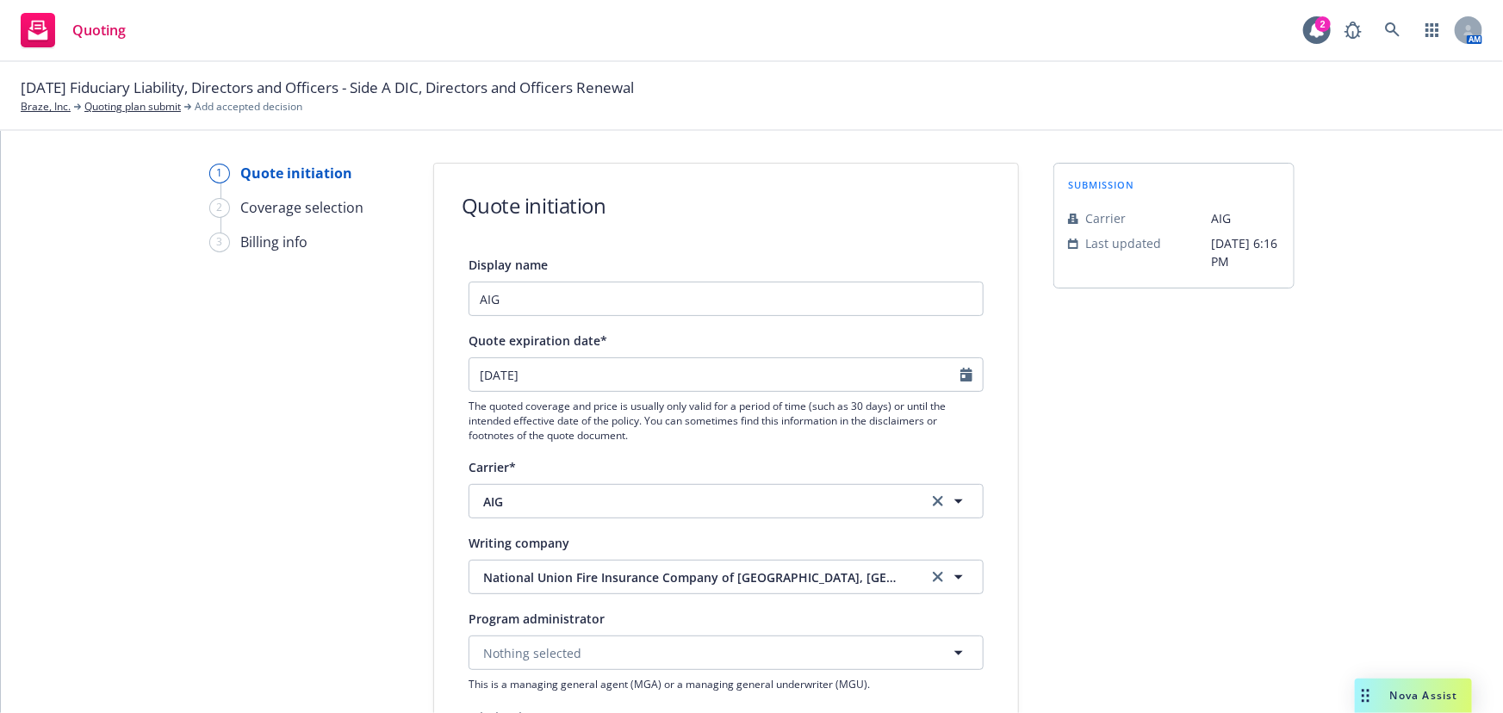
scroll to position [0, 0]
type textarea "x"
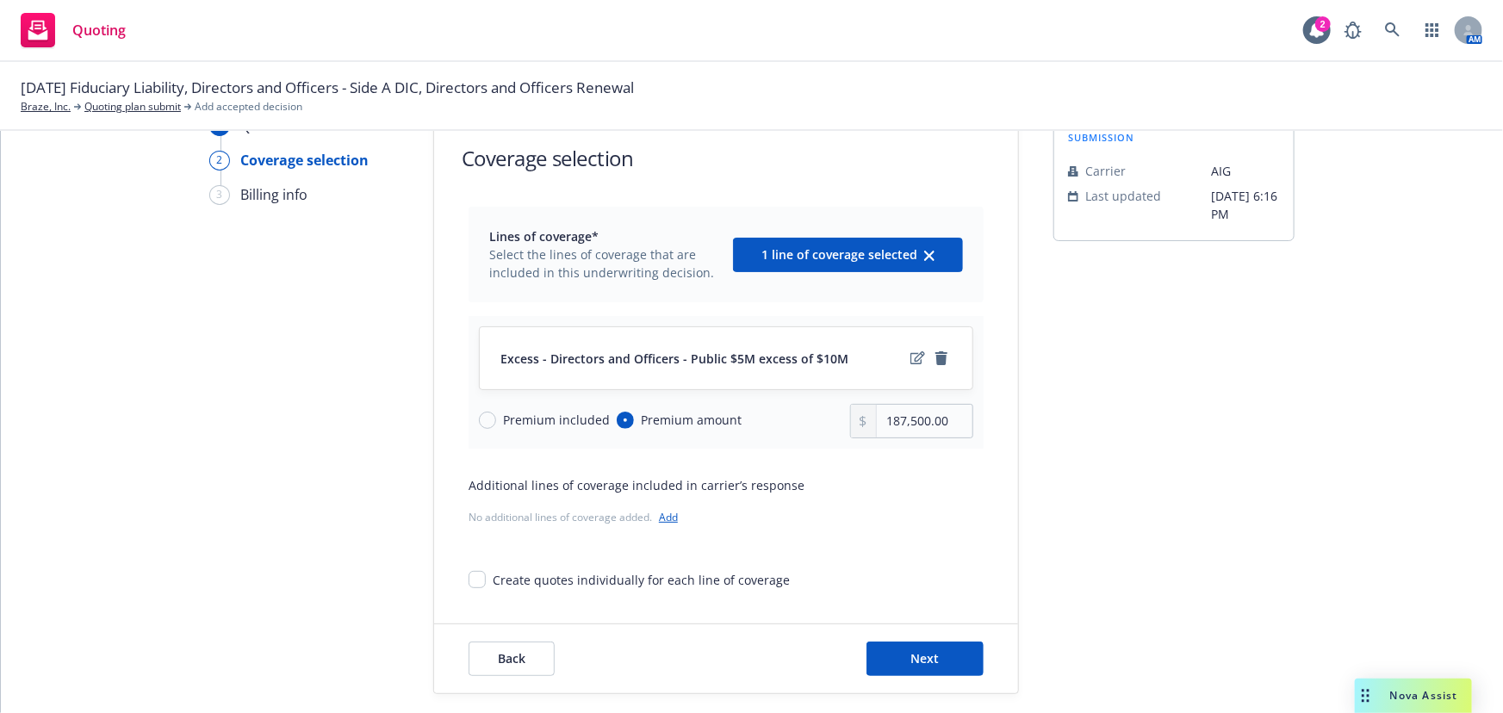
scroll to position [64, 0]
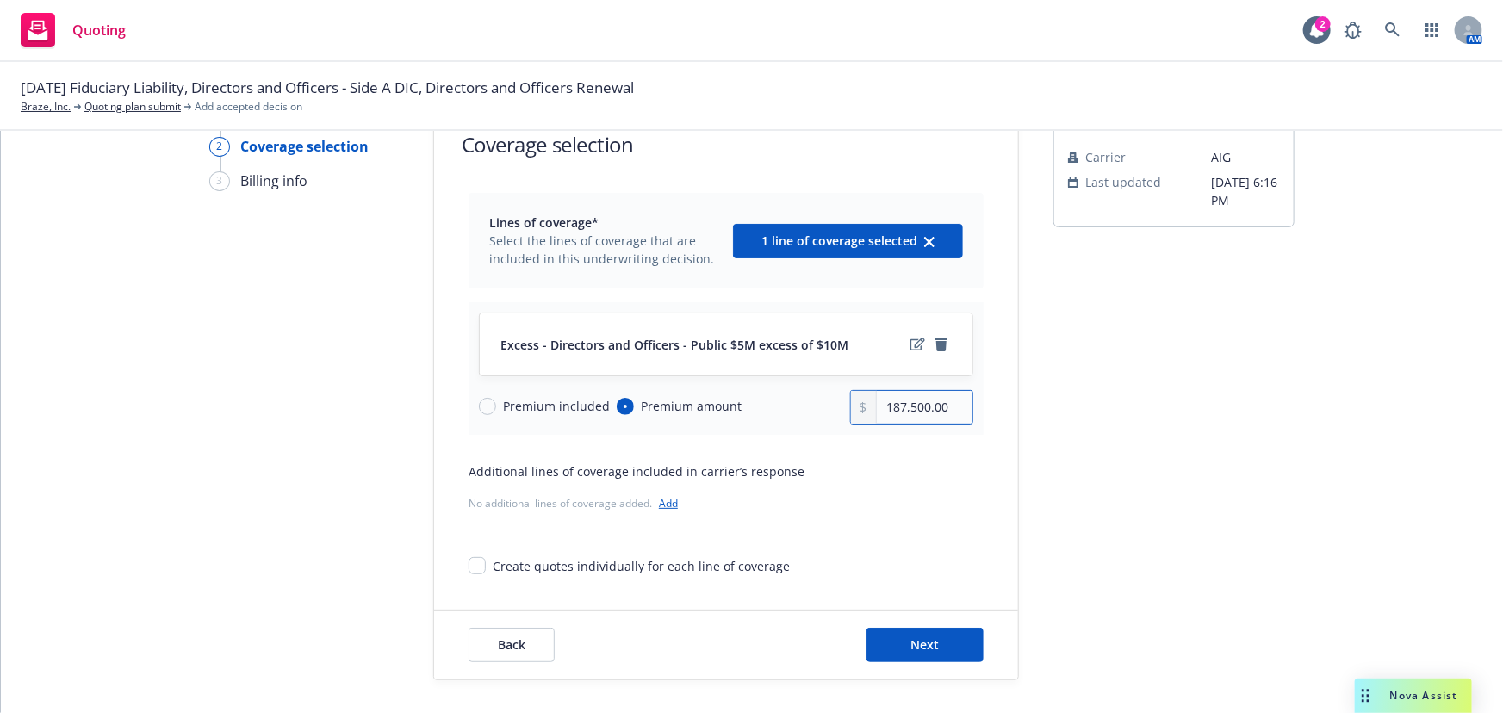
click at [915, 401] on input "187,500.00" at bounding box center [925, 407] width 96 height 33
click at [915, 402] on input "187,500.00" at bounding box center [925, 407] width 96 height 33
type input "174,990.00"
click at [1223, 345] on div "submission Carrier AIG Last updated [DATE] 6:16 PM" at bounding box center [1174, 391] width 241 height 579
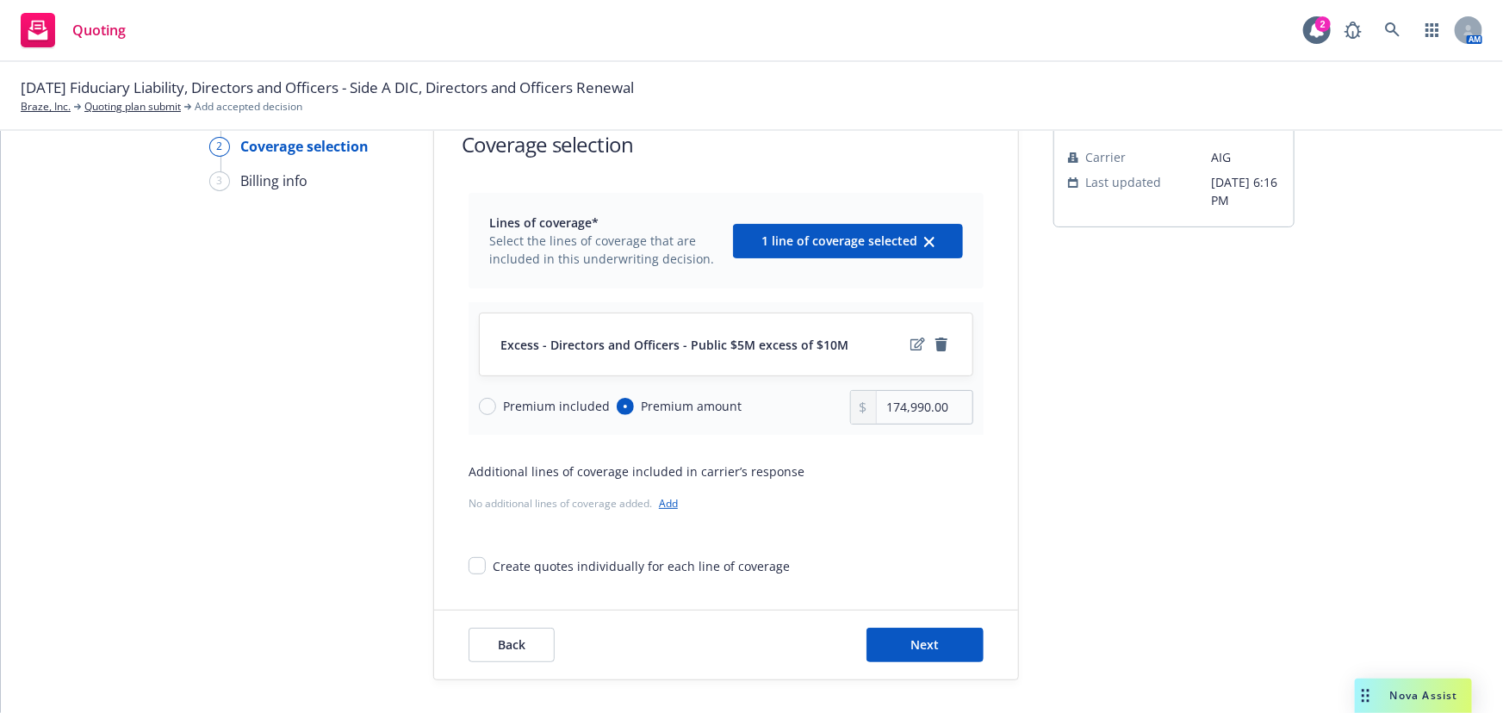
click at [1377, 327] on div "Quote initiation 2 Coverage selection 3 Billing info Coverage selection Lines o…" at bounding box center [752, 391] width 1461 height 579
click at [922, 645] on span "Next" at bounding box center [925, 645] width 28 height 16
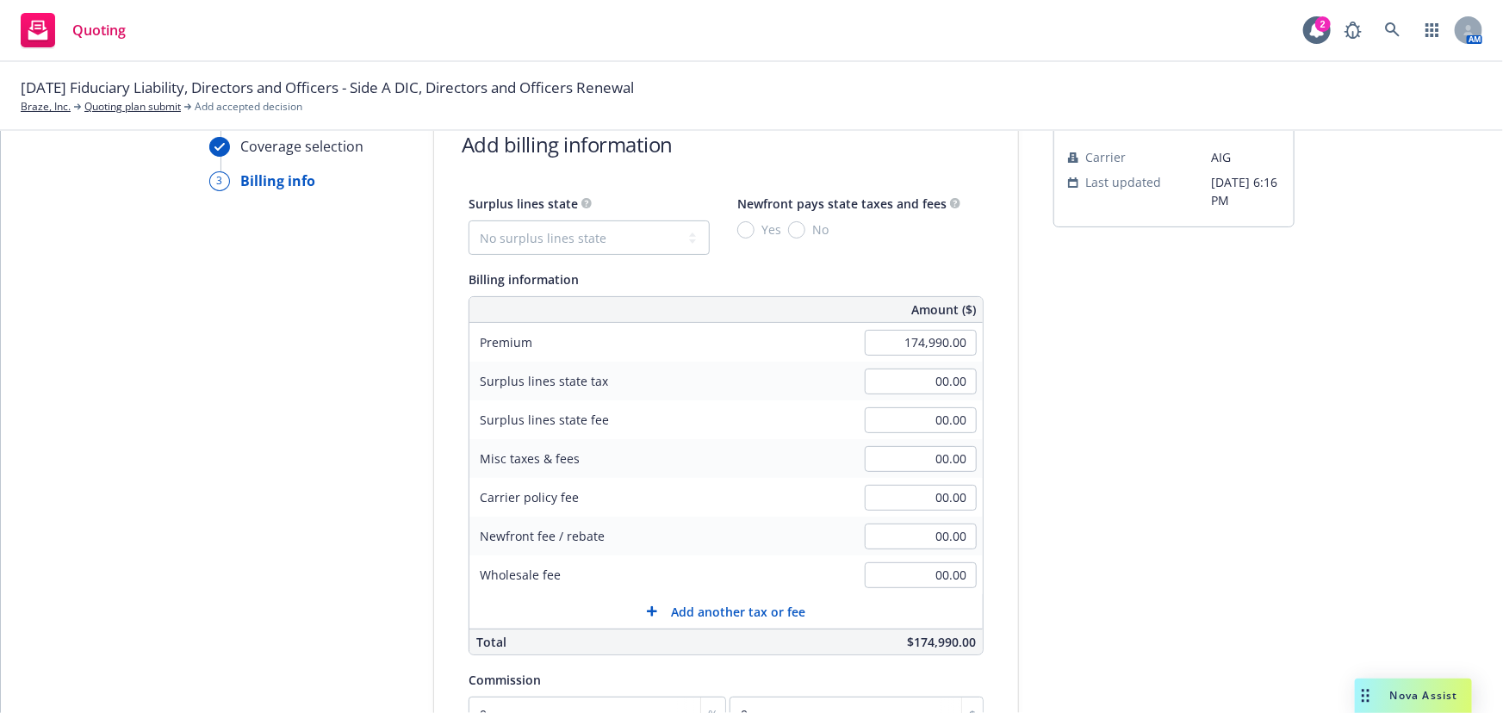
scroll to position [221, 0]
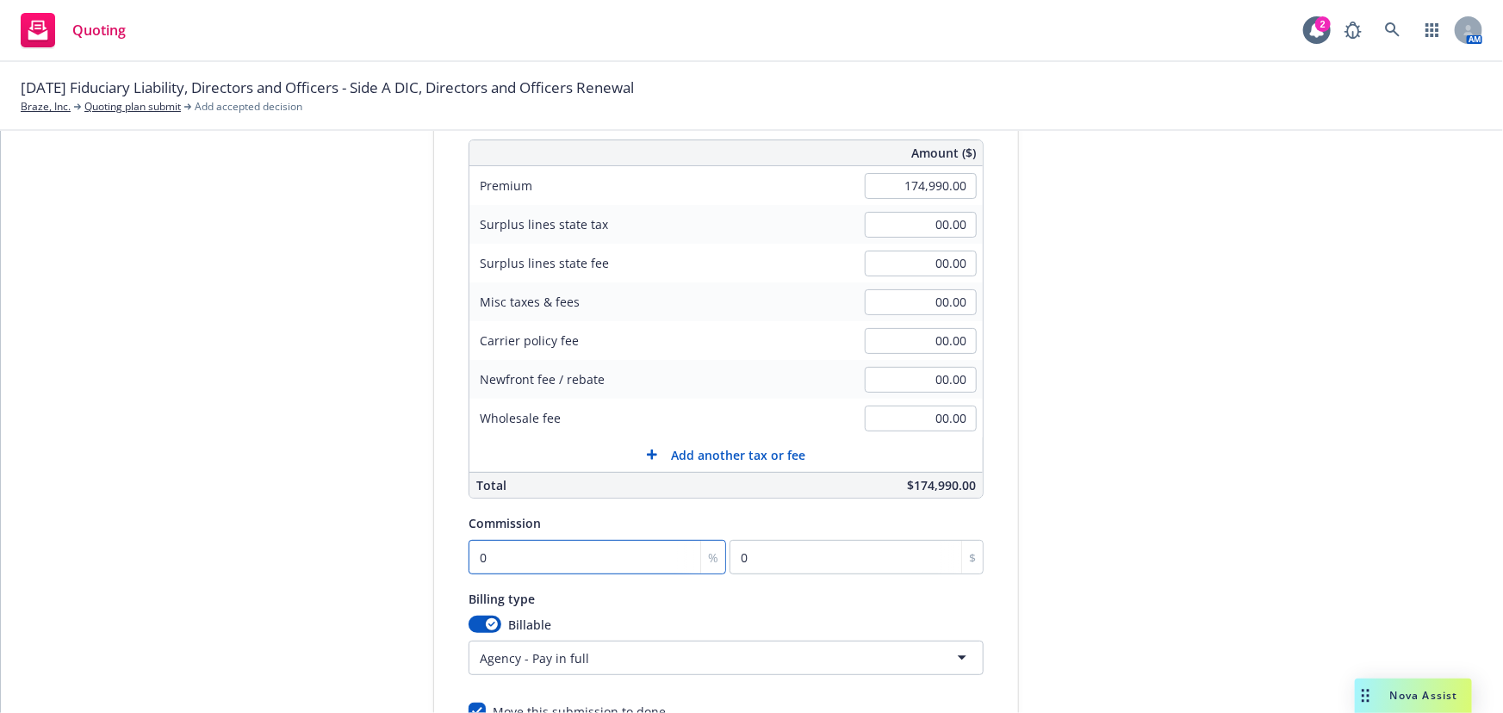
click at [569, 557] on input "0" at bounding box center [598, 557] width 258 height 34
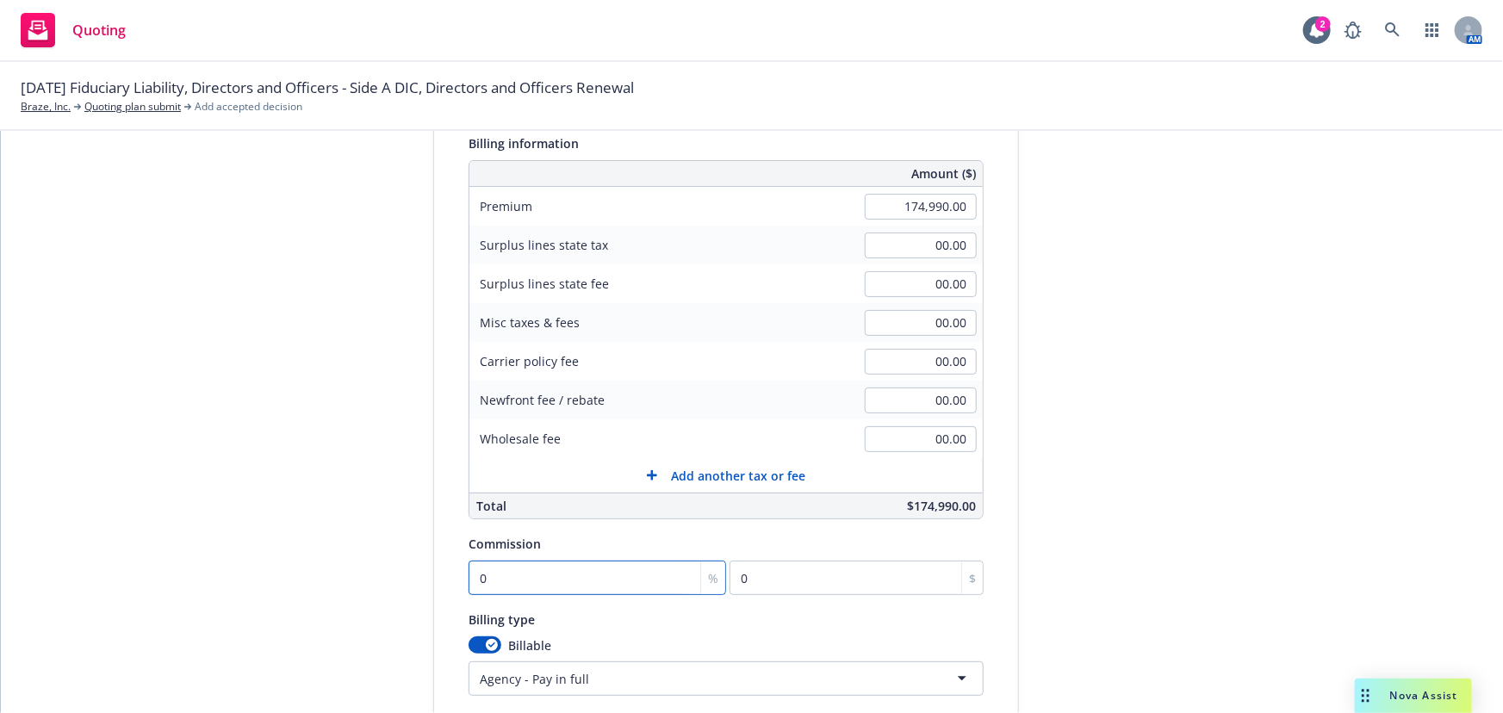
scroll to position [366, 0]
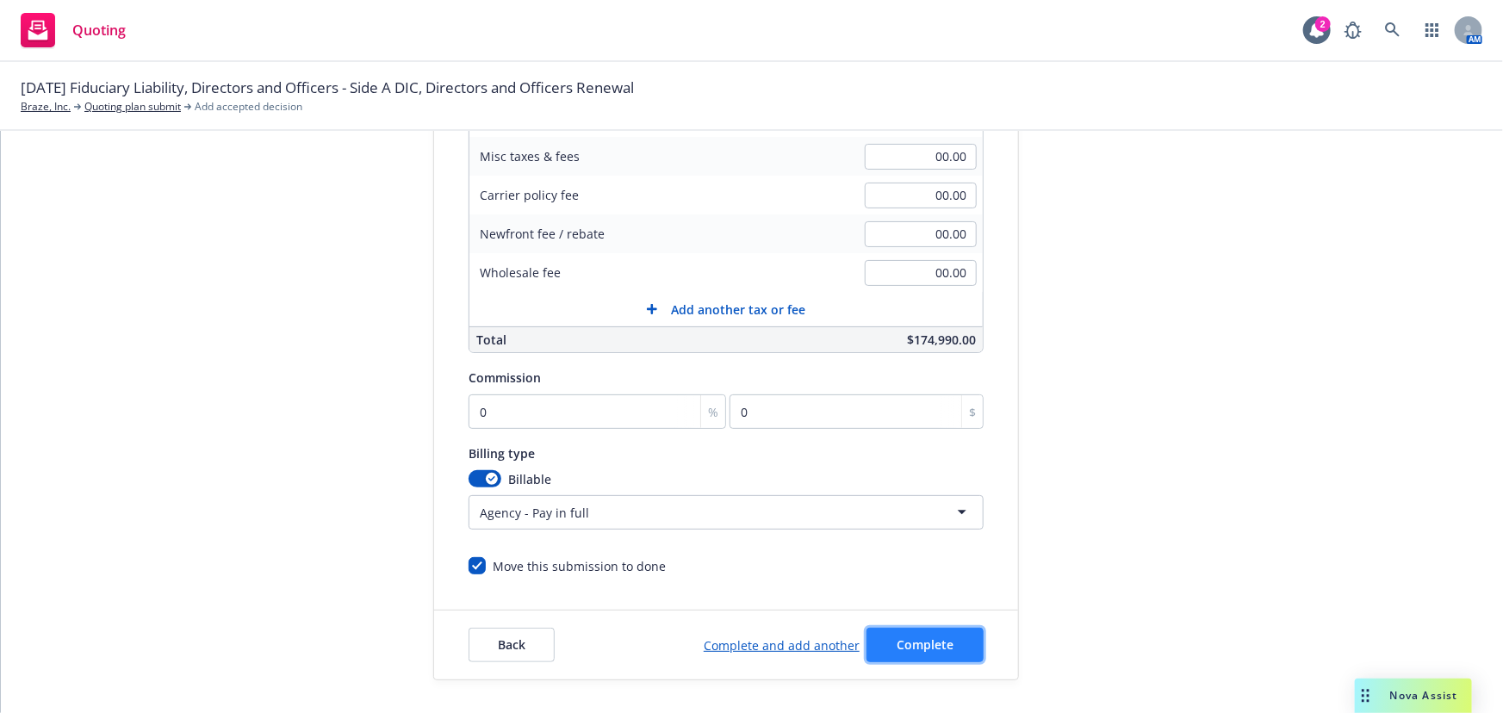
click at [922, 641] on span "Complete" at bounding box center [925, 645] width 57 height 16
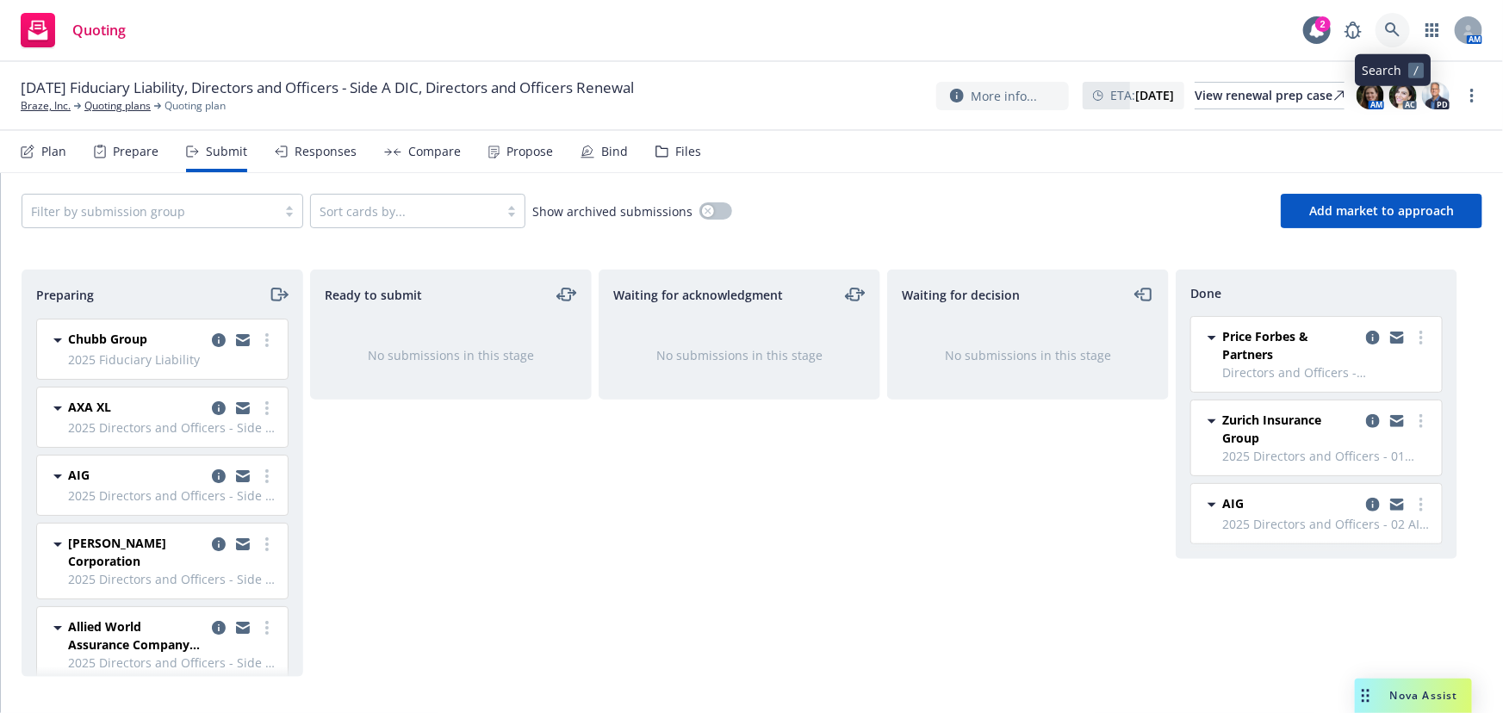
click at [1393, 33] on icon at bounding box center [1393, 30] width 16 height 16
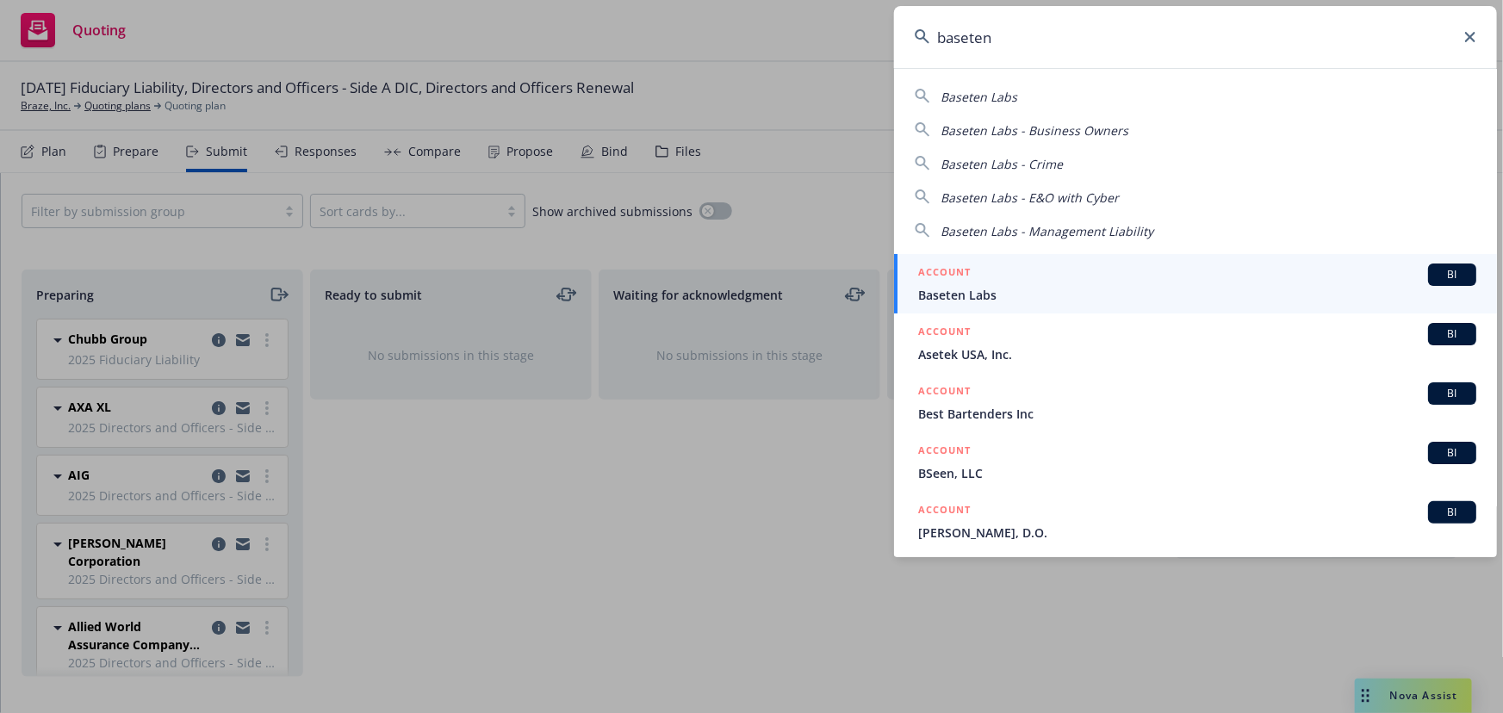
type input "baseten"
click at [1039, 284] on div "ACCOUNT BI" at bounding box center [1197, 275] width 558 height 22
